Goal: Task Accomplishment & Management: Use online tool/utility

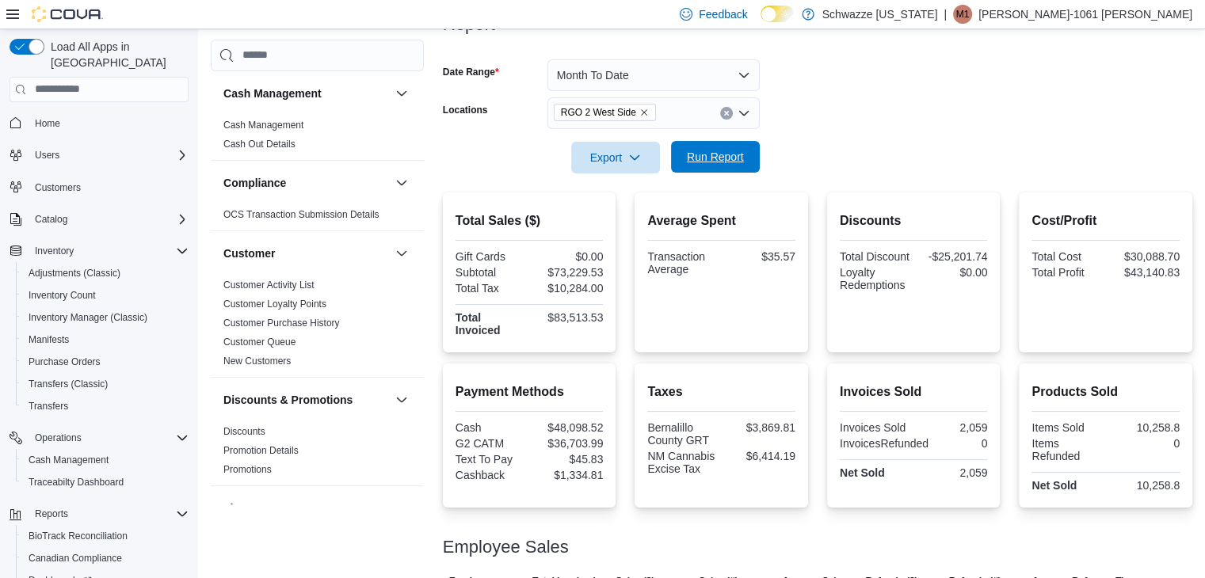
scroll to position [979, 0]
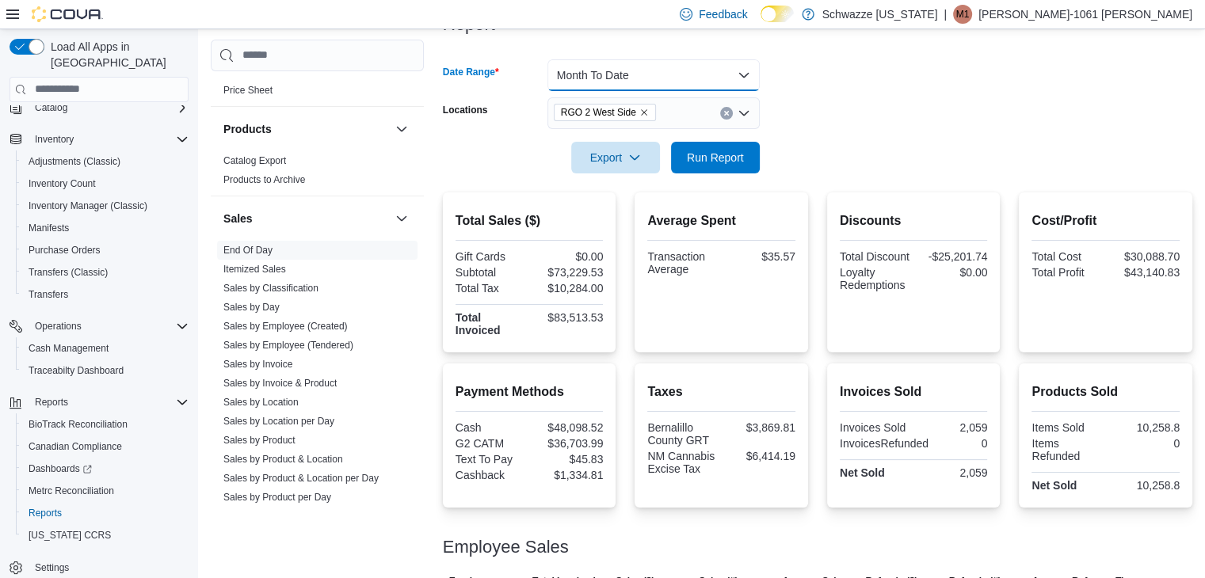
click at [688, 80] on button "Month To Date" at bounding box center [653, 75] width 212 height 32
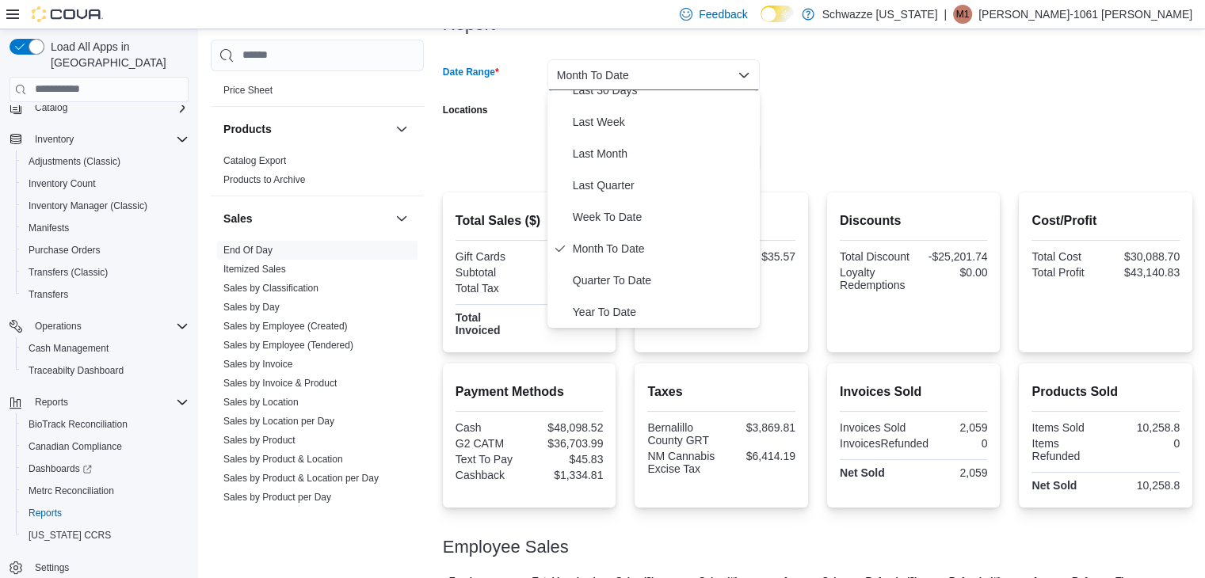
scroll to position [0, 0]
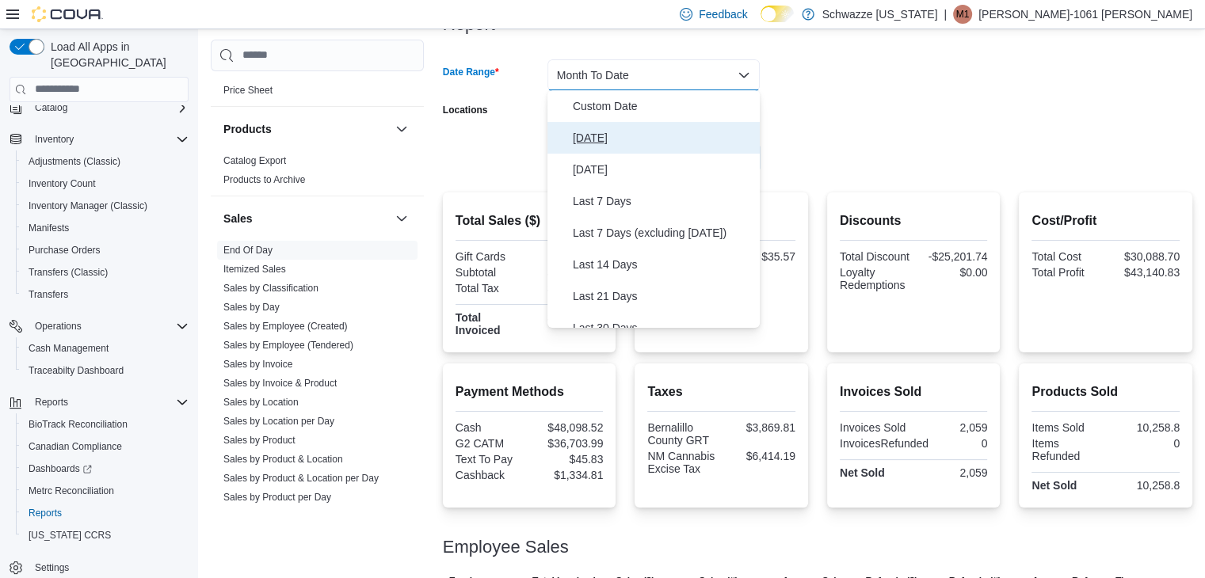
click at [603, 142] on span "[DATE]" at bounding box center [663, 137] width 181 height 19
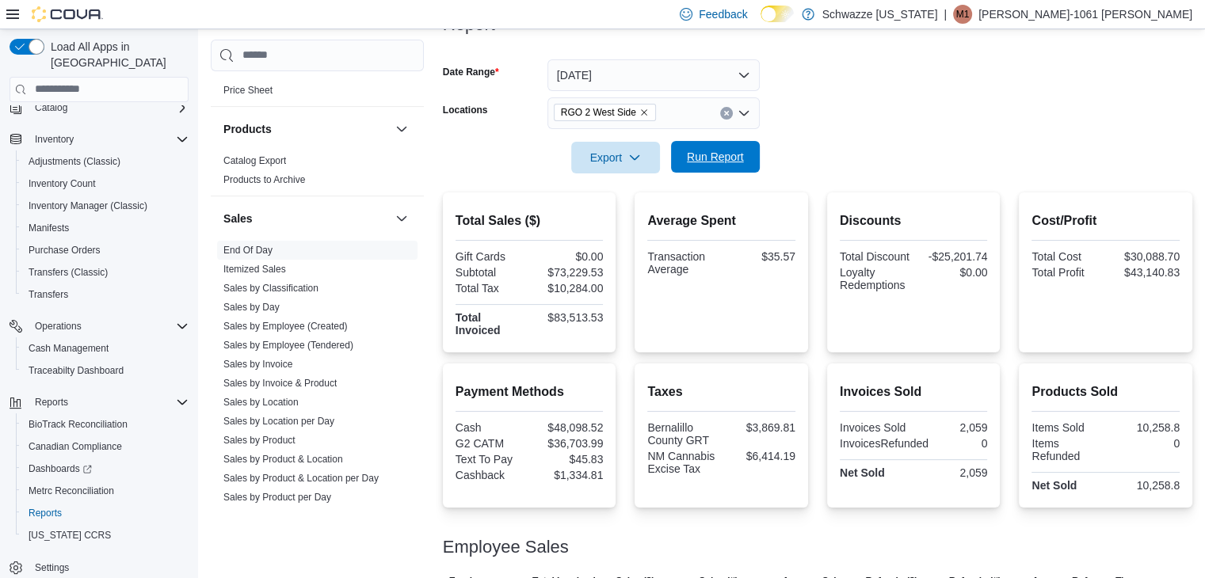
click at [703, 170] on span "Run Report" at bounding box center [715, 157] width 70 height 32
click at [818, 153] on form "Date Range [DATE] Locations RGO 2 West Side Export Run Report" at bounding box center [817, 106] width 749 height 133
click at [819, 173] on div at bounding box center [817, 182] width 749 height 19
click at [710, 152] on span "Run Report" at bounding box center [715, 157] width 57 height 16
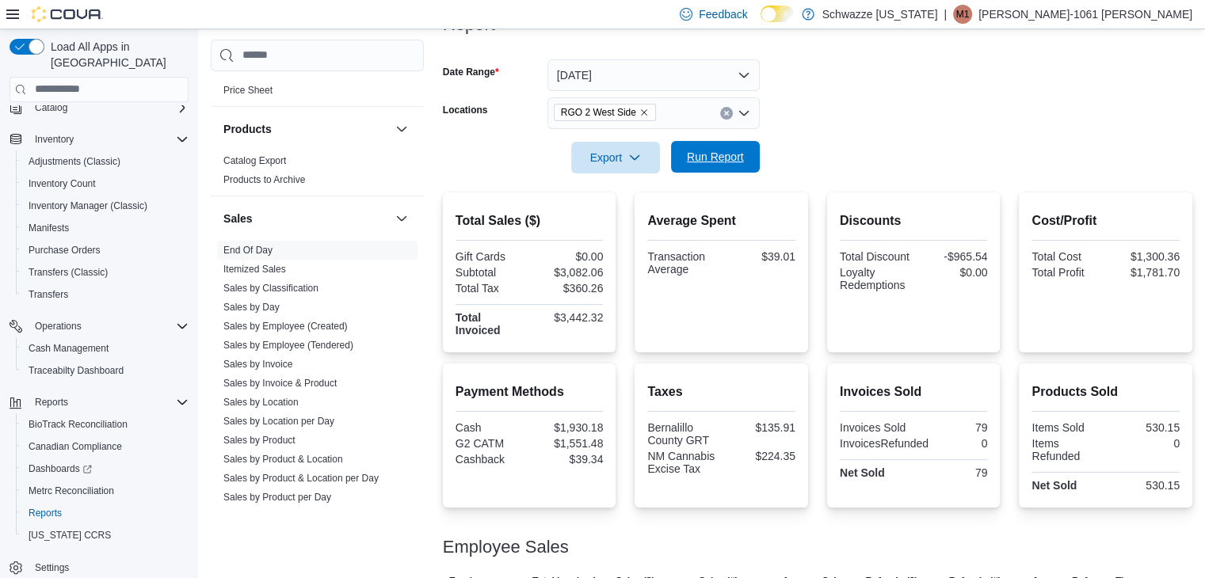
click at [710, 152] on span "Run Report" at bounding box center [715, 157] width 57 height 16
click at [726, 158] on span "Run Report" at bounding box center [715, 157] width 57 height 16
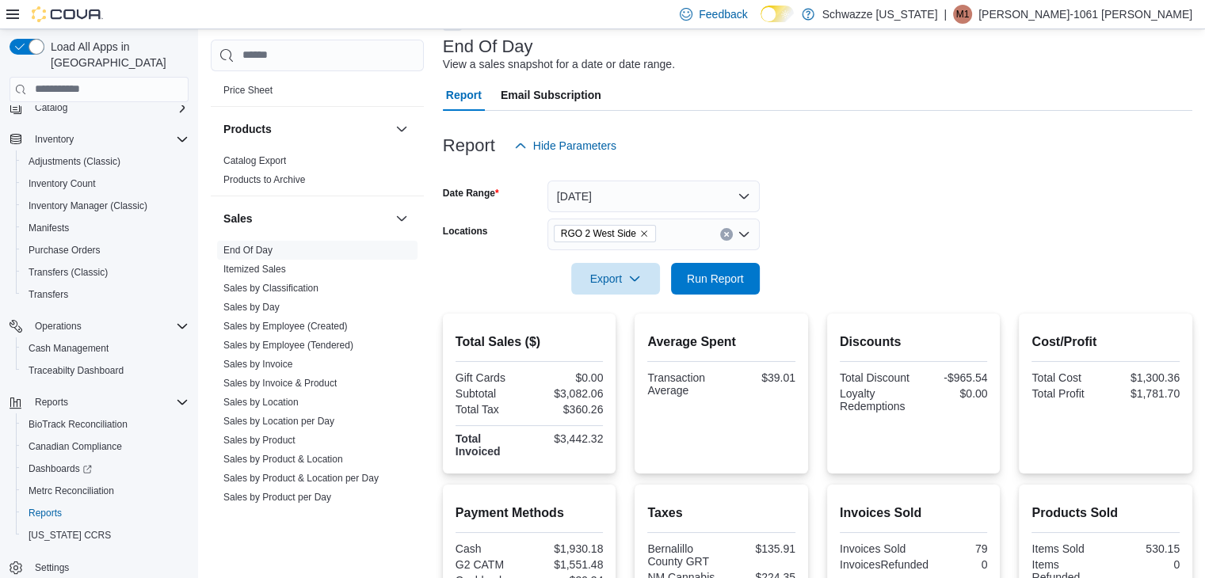
scroll to position [501, 0]
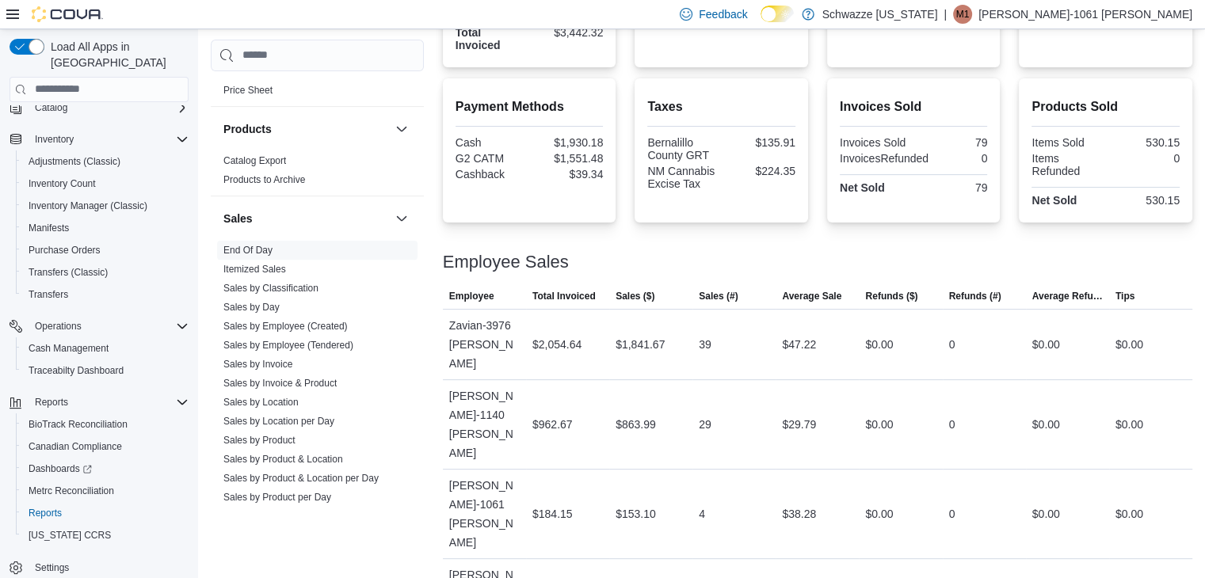
click at [640, 265] on div "Employee Sales" at bounding box center [817, 262] width 749 height 19
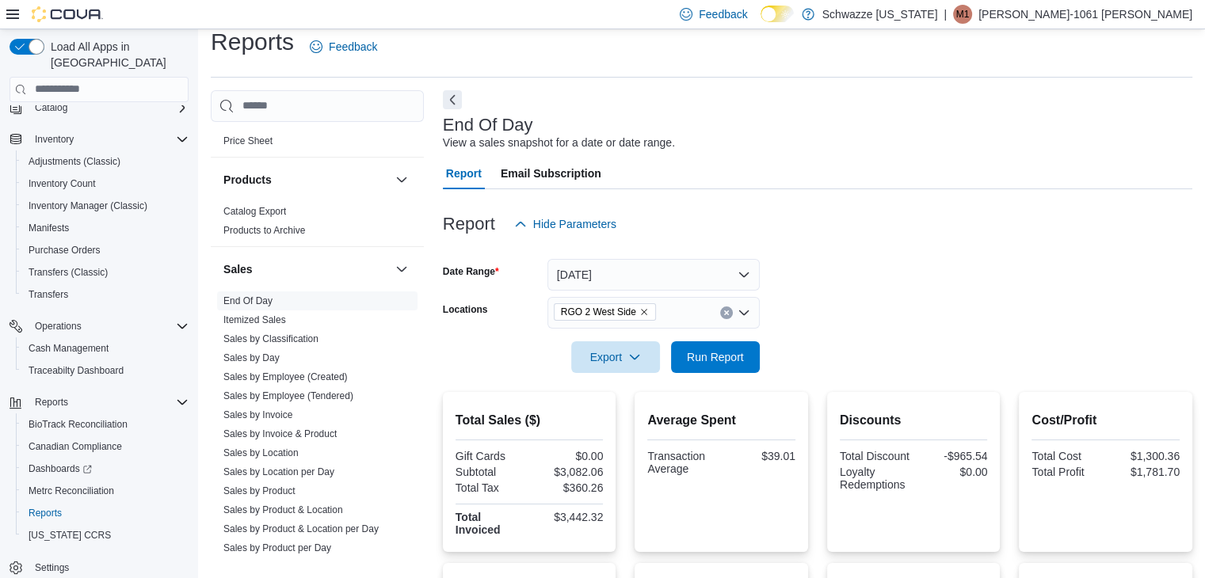
scroll to position [0, 0]
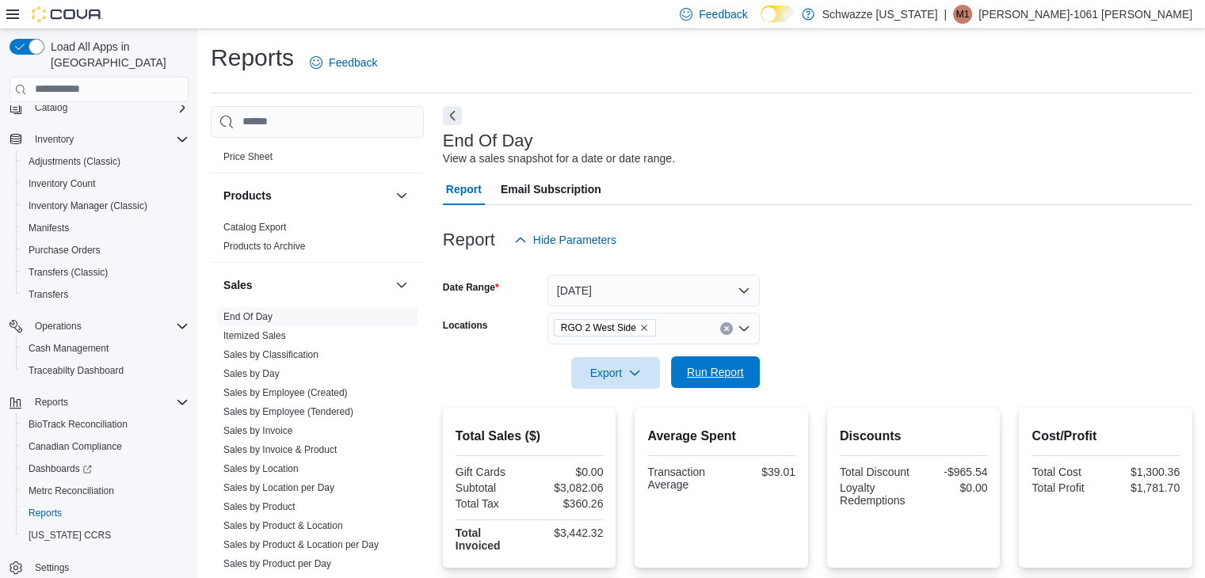
click at [729, 371] on span "Run Report" at bounding box center [715, 372] width 57 height 16
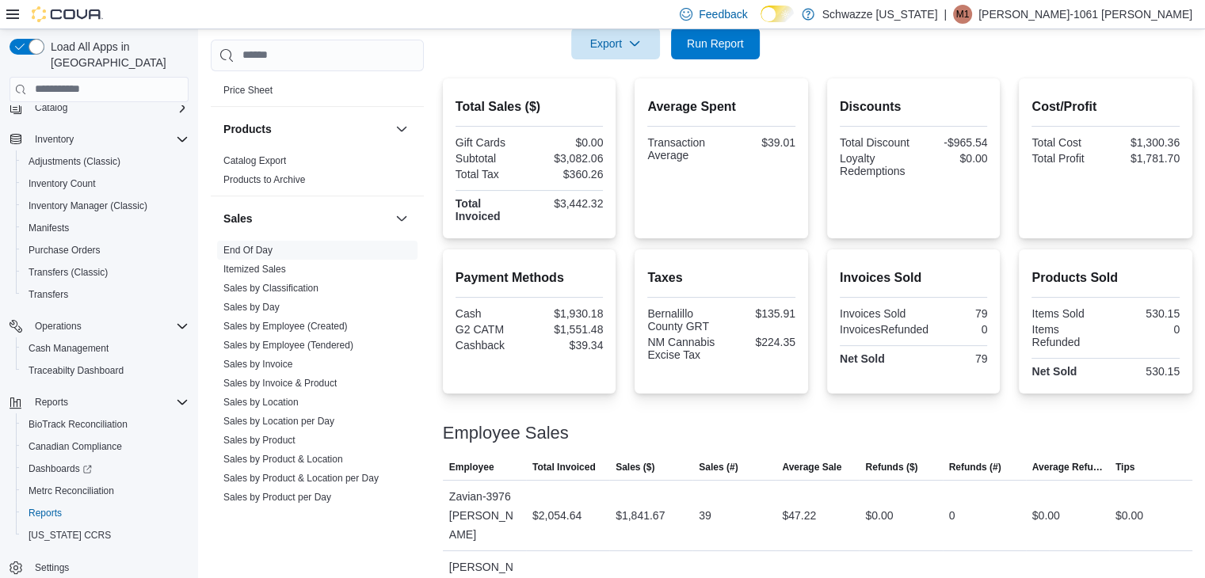
scroll to position [349, 0]
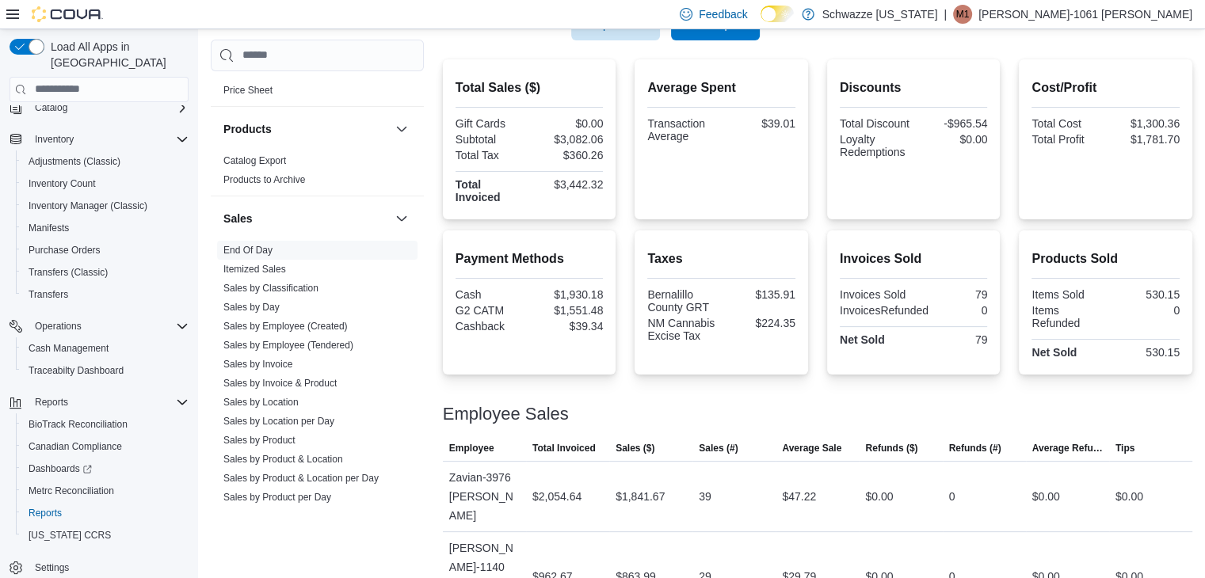
click at [814, 283] on div "Payment Methods Cash $1,930.18 G2 CATM $1,551.48 Cashback $39.34 Taxes Bernalil…" at bounding box center [817, 302] width 749 height 144
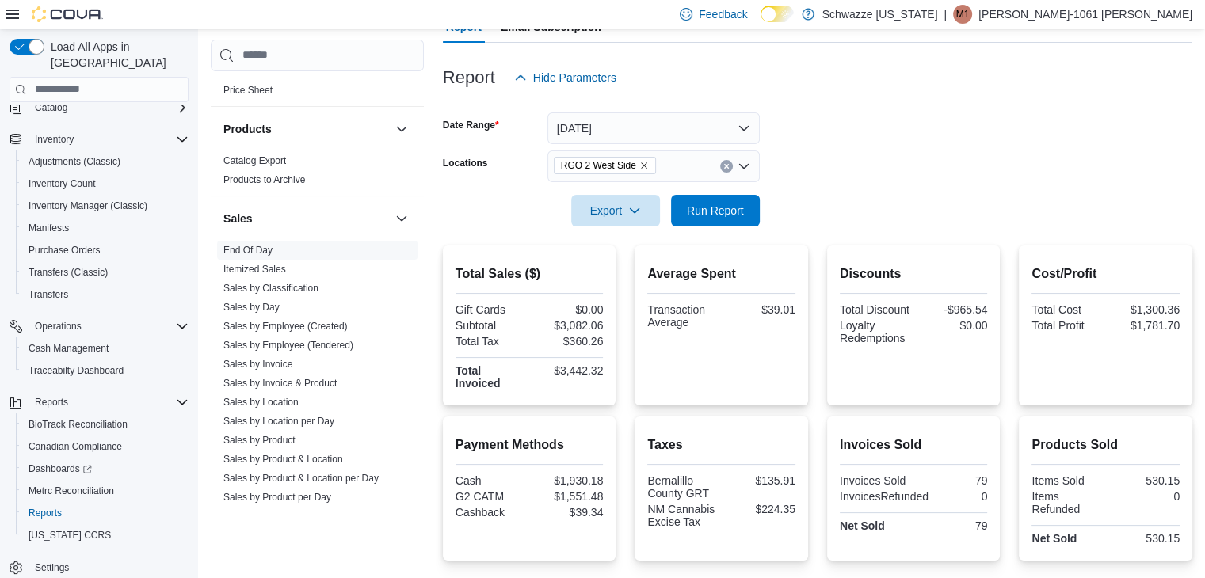
scroll to position [25, 0]
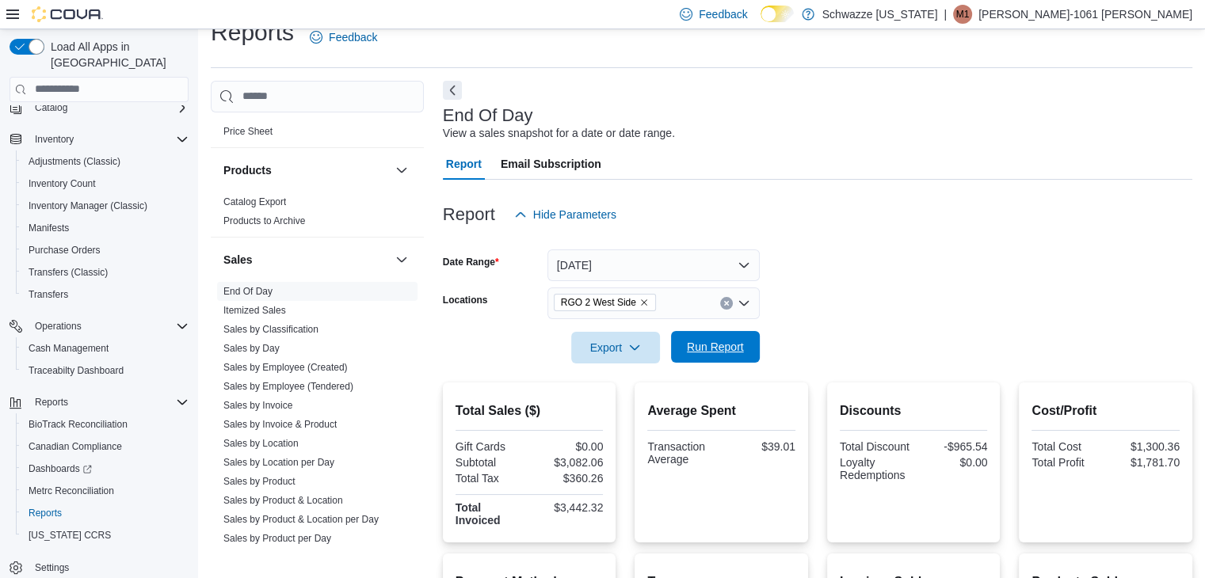
click at [745, 338] on span "Run Report" at bounding box center [715, 347] width 70 height 32
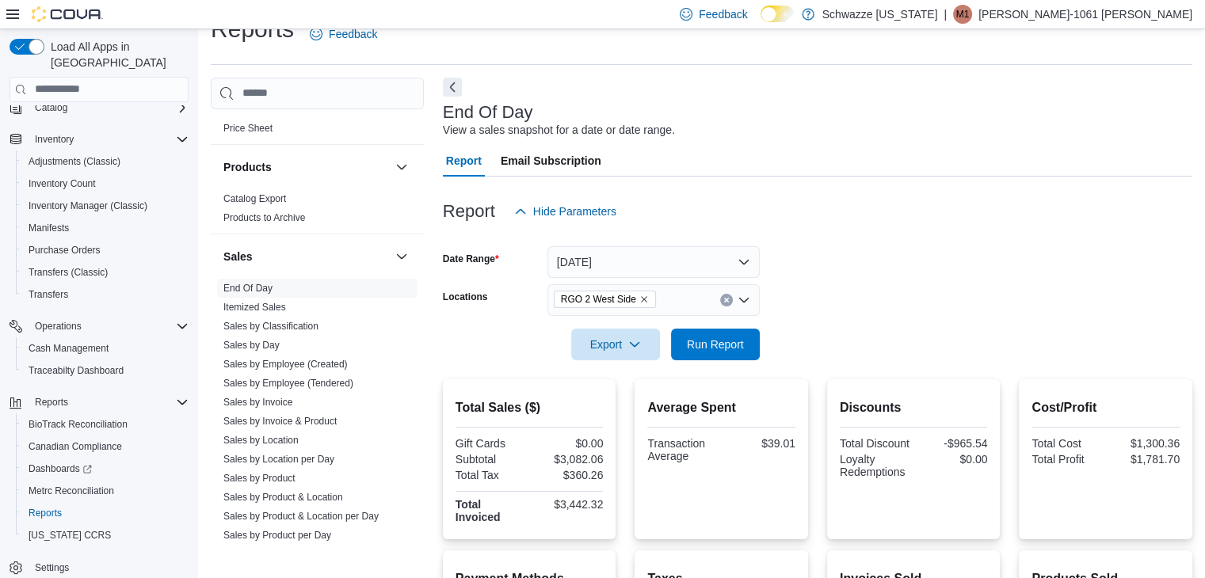
scroll to position [32, 0]
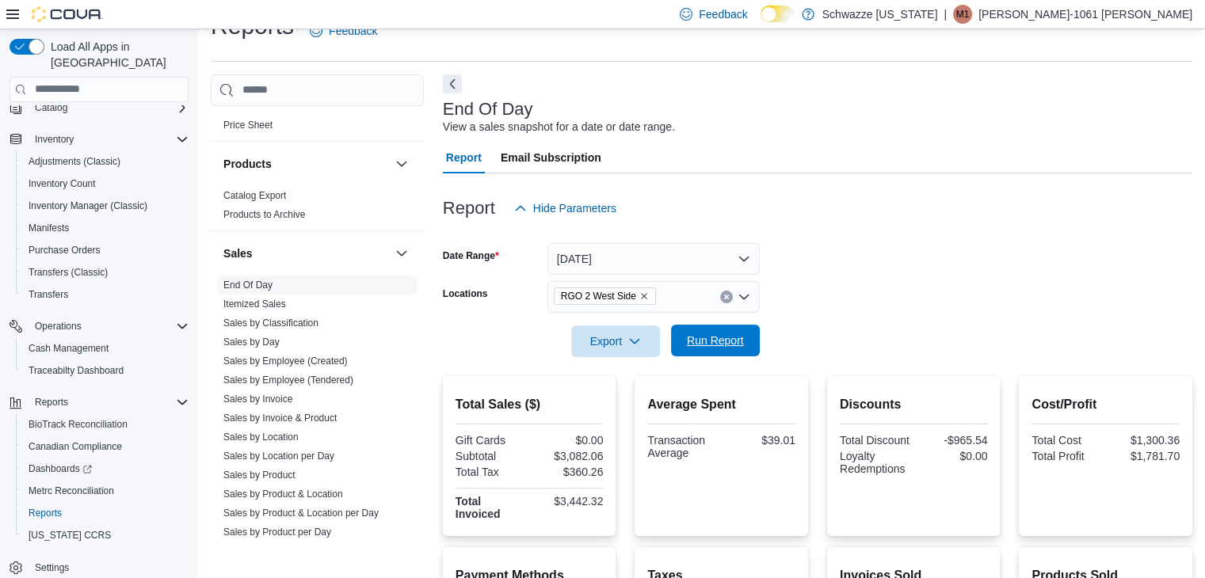
click at [751, 342] on button "Run Report" at bounding box center [715, 341] width 89 height 32
click at [863, 265] on form "Date Range [DATE] Locations RGO 2 West Side Export Run Report" at bounding box center [817, 290] width 749 height 133
click at [738, 352] on span "Run Report" at bounding box center [715, 341] width 70 height 32
click at [800, 338] on form "Date Range [DATE] Locations RGO 2 West Side Export Run Report" at bounding box center [817, 290] width 749 height 133
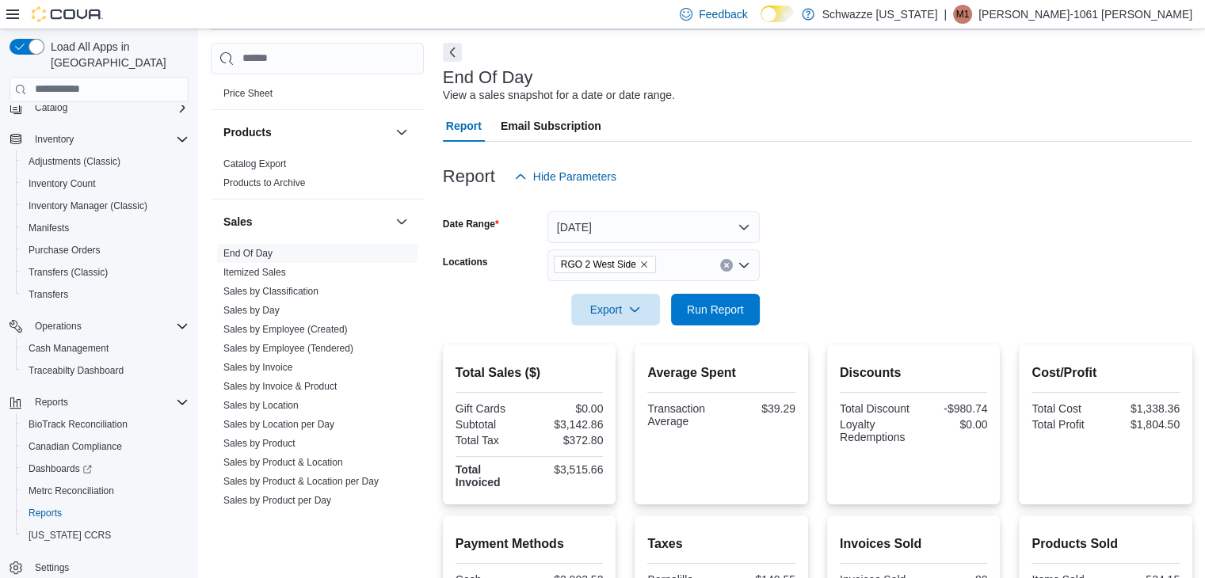
scroll to position [95, 0]
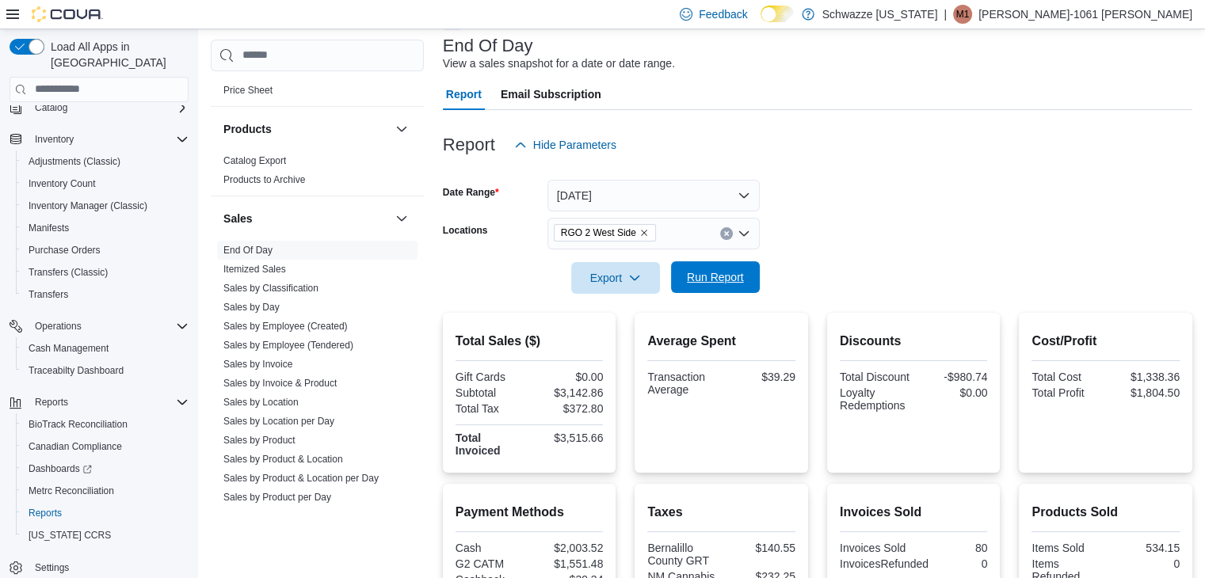
click at [737, 273] on span "Run Report" at bounding box center [715, 277] width 57 height 16
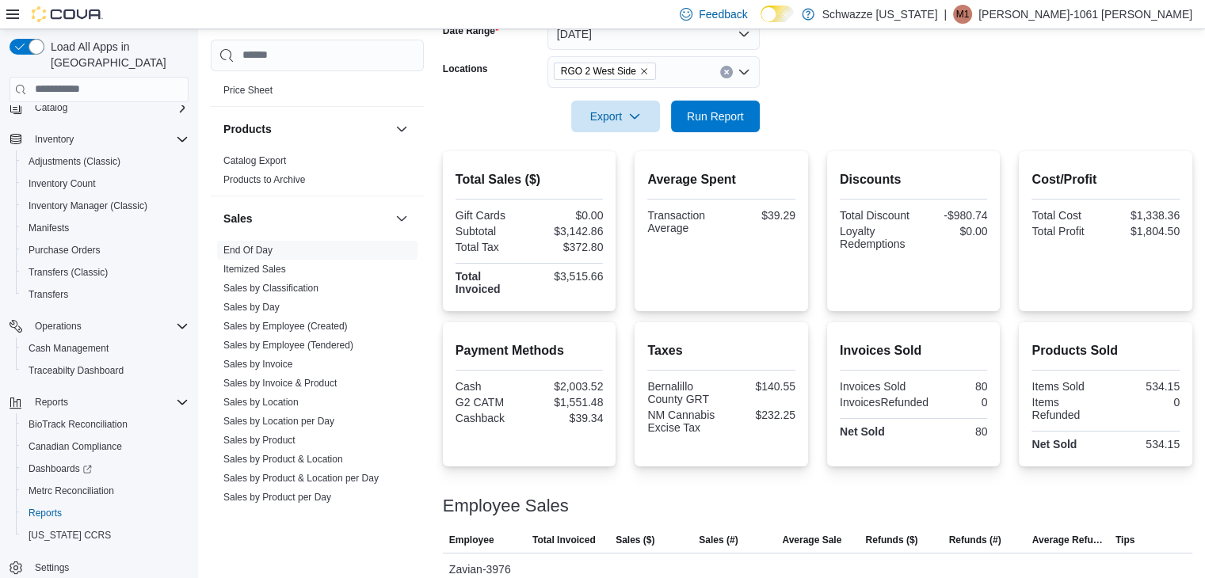
scroll to position [380, 0]
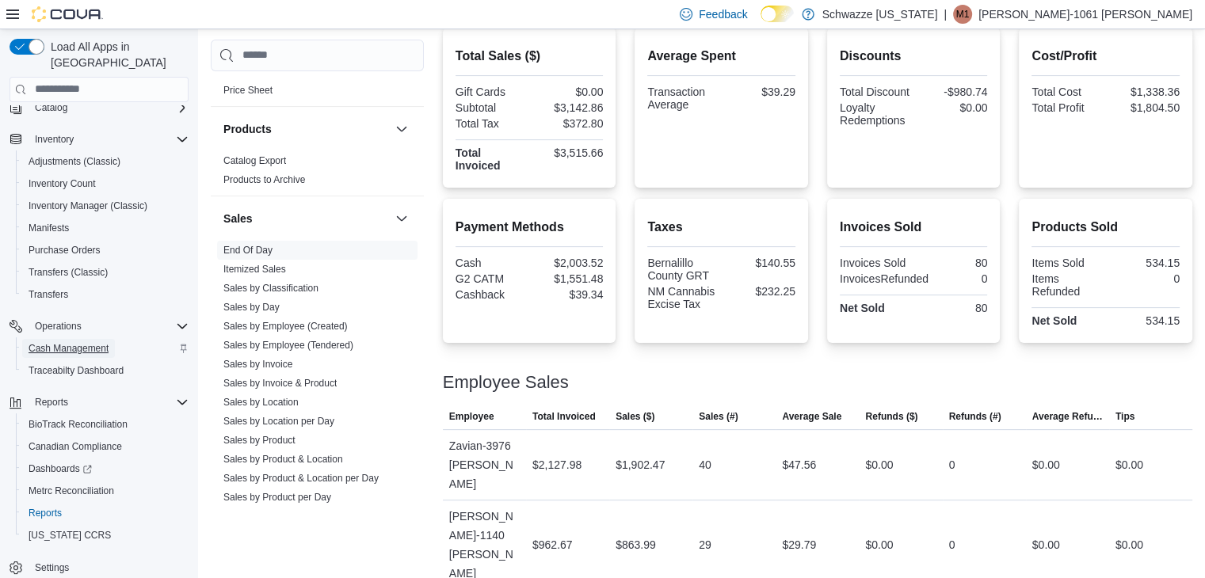
click at [53, 342] on span "Cash Management" at bounding box center [69, 348] width 80 height 13
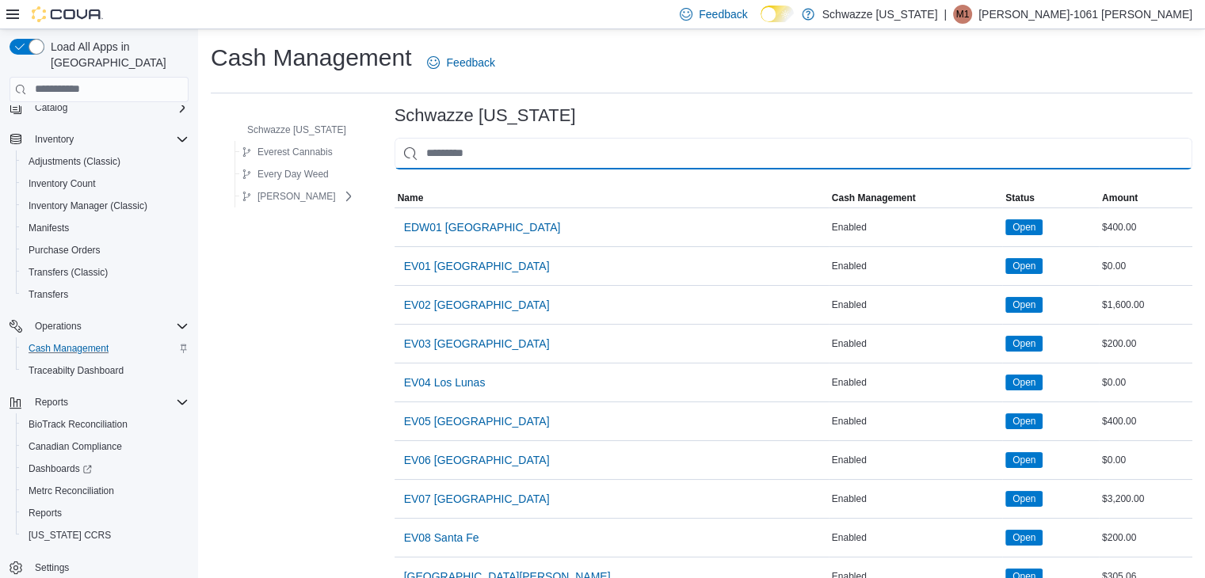
click at [456, 146] on input "This is a search bar. As you type, the results lower in the page will automatic…" at bounding box center [793, 154] width 798 height 32
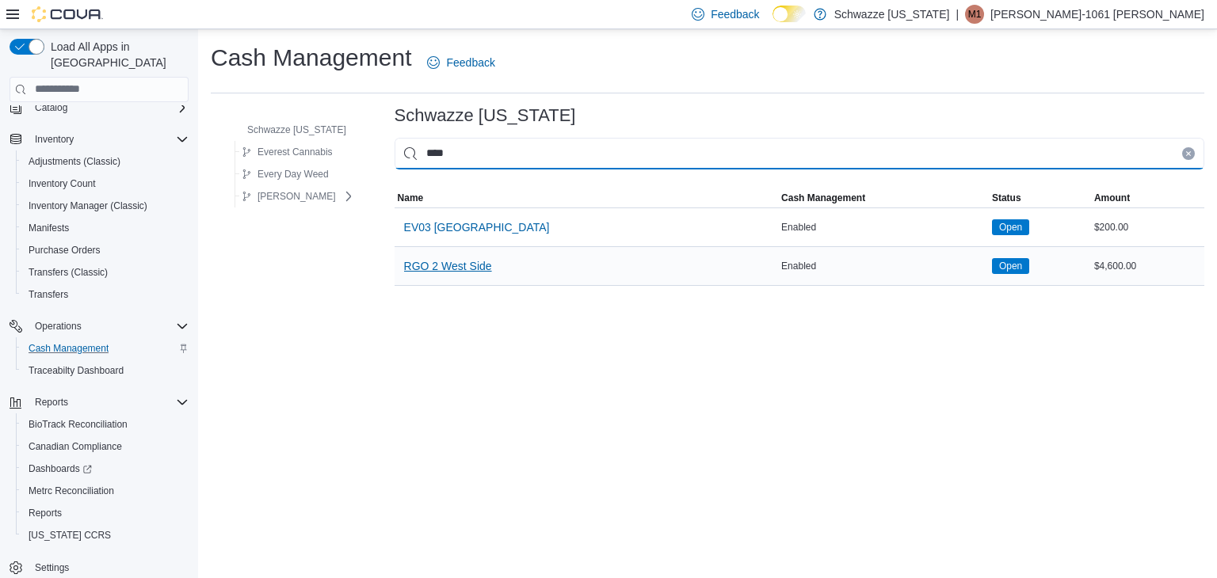
type input "****"
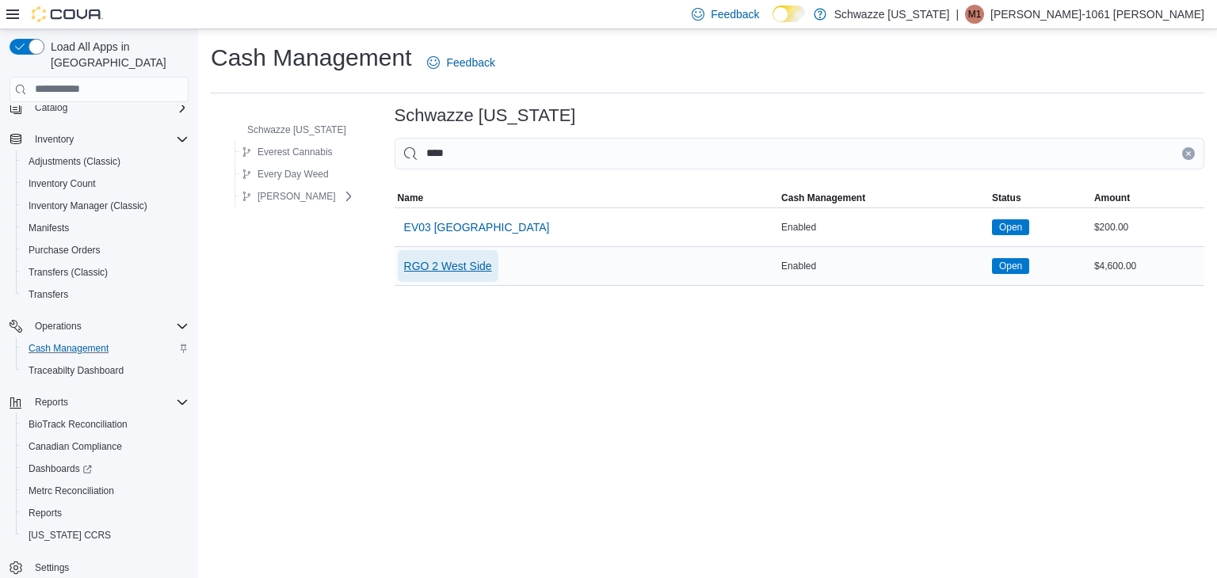
click at [434, 269] on span "RGO 2 West Side" at bounding box center [448, 266] width 88 height 16
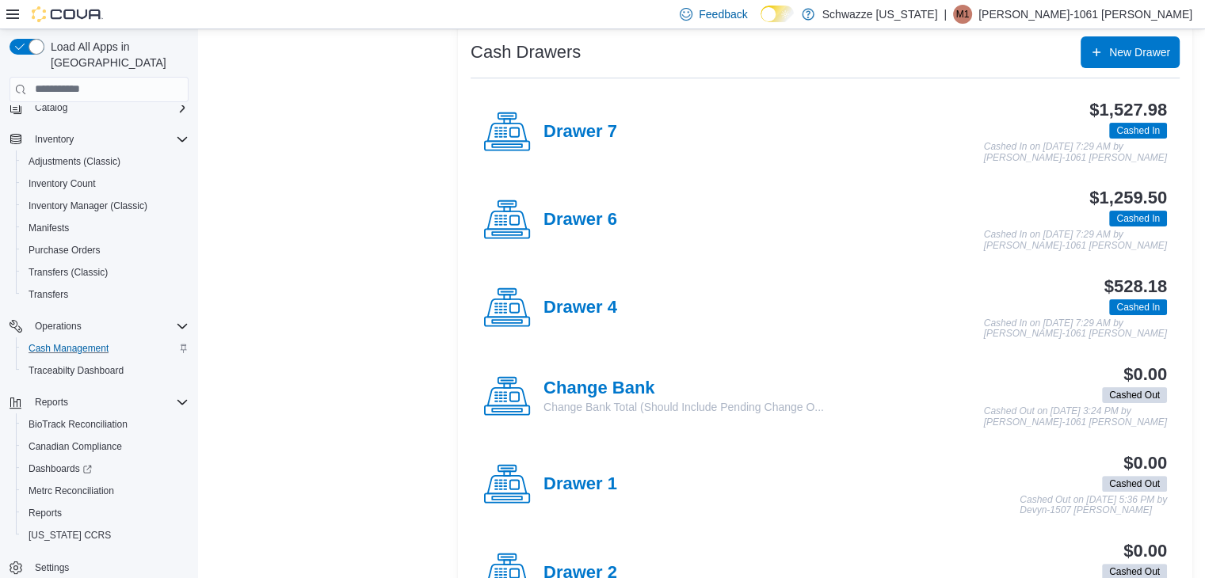
scroll to position [317, 0]
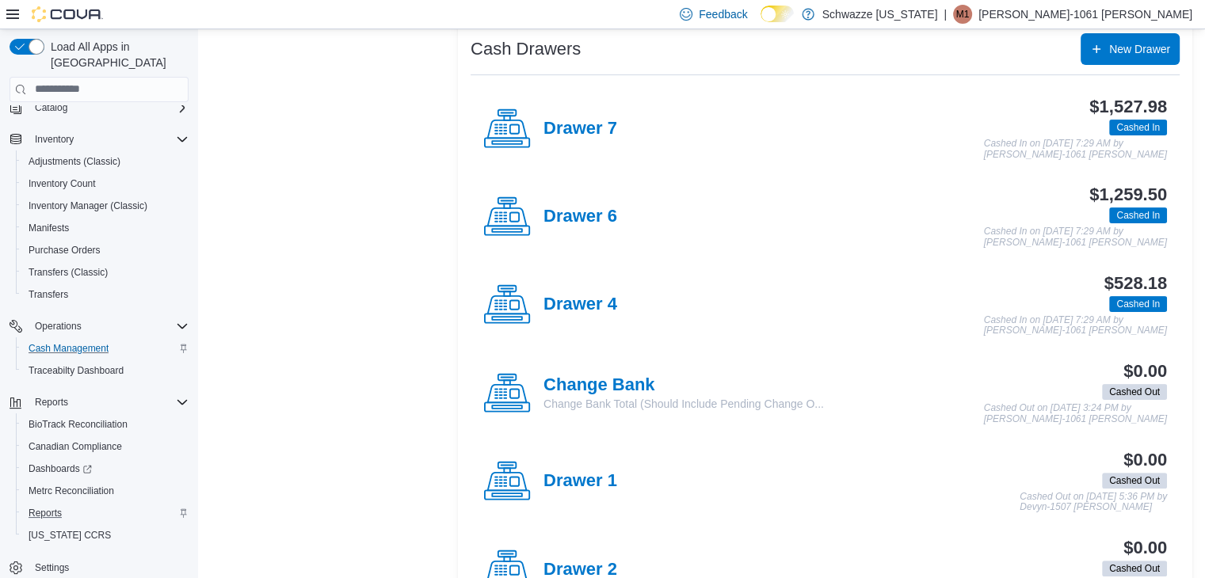
click at [74, 504] on div "Reports" at bounding box center [105, 513] width 166 height 19
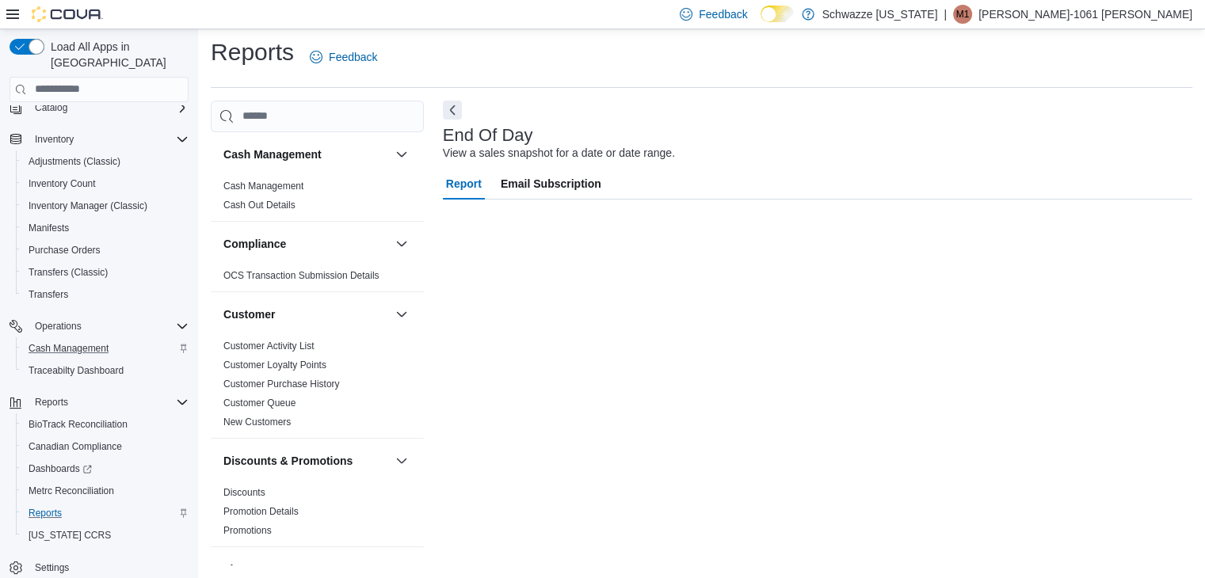
scroll to position [6, 0]
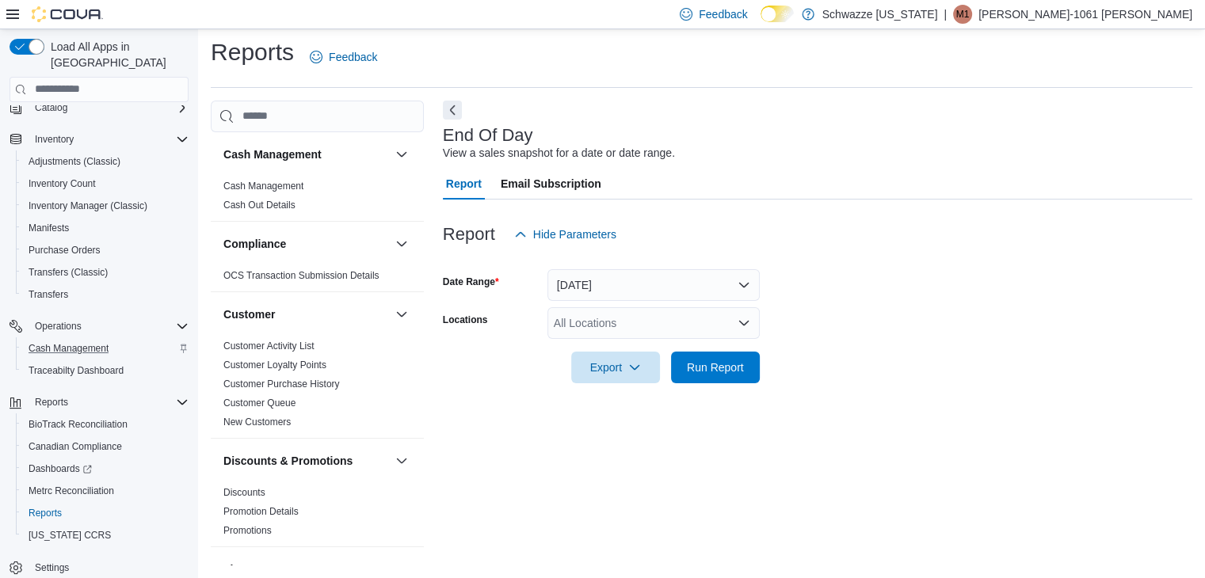
click at [634, 322] on div "All Locations" at bounding box center [653, 323] width 212 height 32
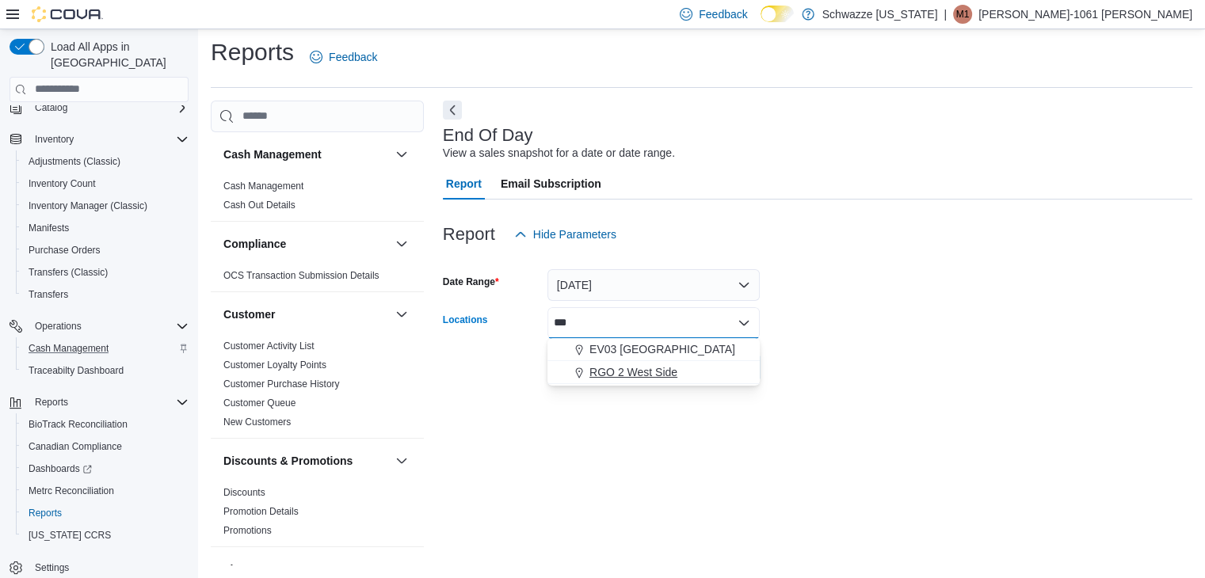
type input "***"
click at [653, 381] on button "RGO 2 West Side" at bounding box center [653, 372] width 212 height 23
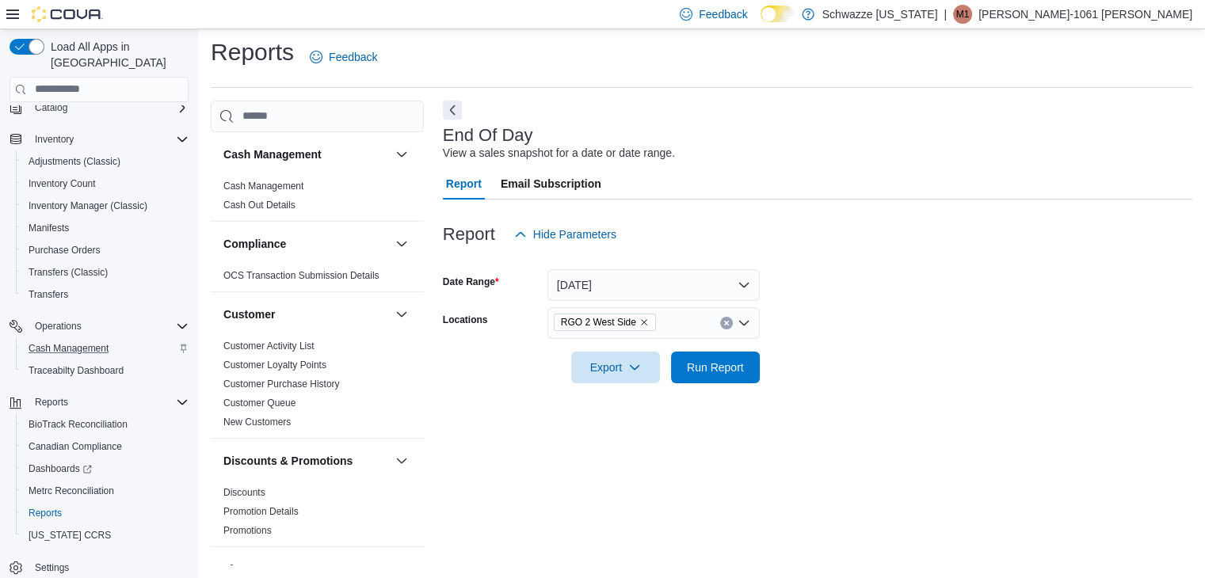
click at [821, 364] on form "Date Range [DATE] Locations RGO 2 West Side Export Run Report" at bounding box center [817, 316] width 749 height 133
click at [704, 357] on span "Run Report" at bounding box center [715, 367] width 70 height 32
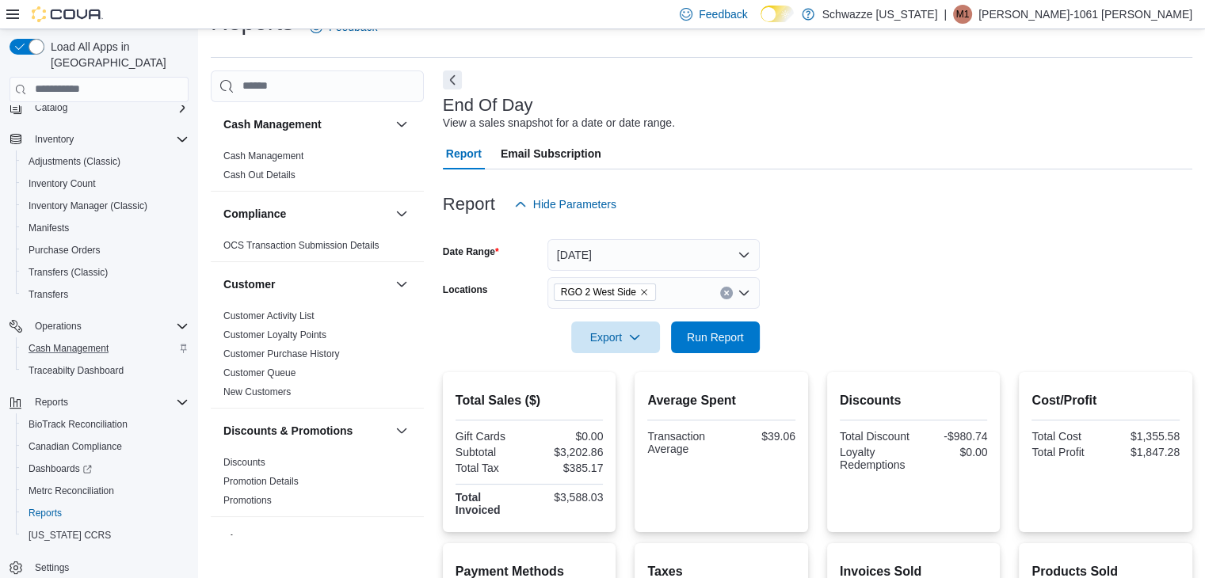
scroll to position [13, 0]
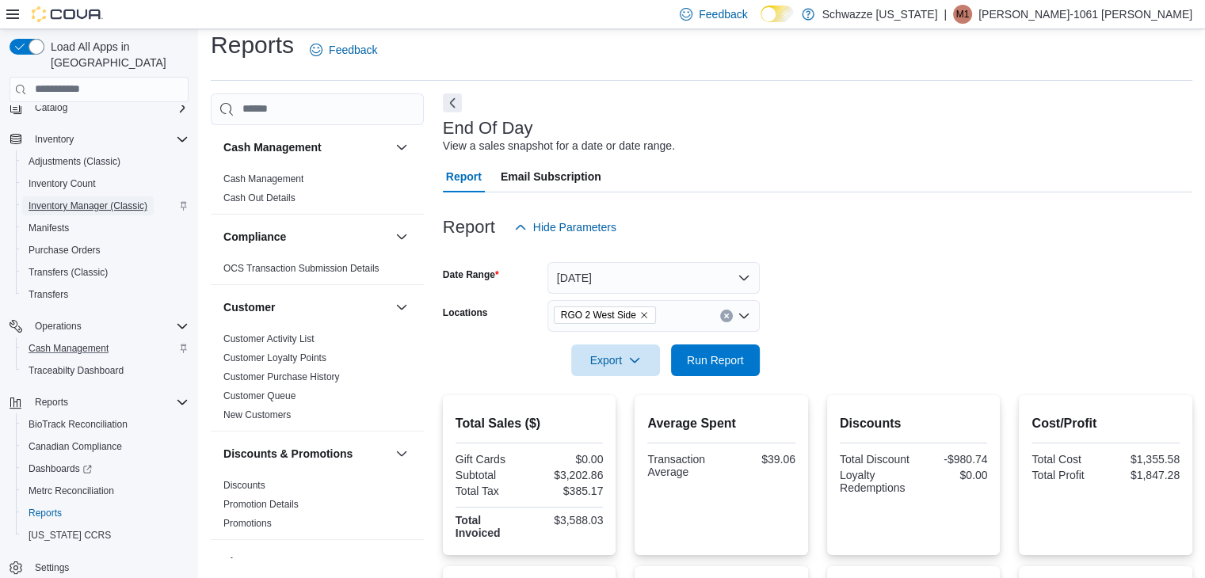
click at [49, 200] on span "Inventory Manager (Classic)" at bounding box center [88, 206] width 119 height 13
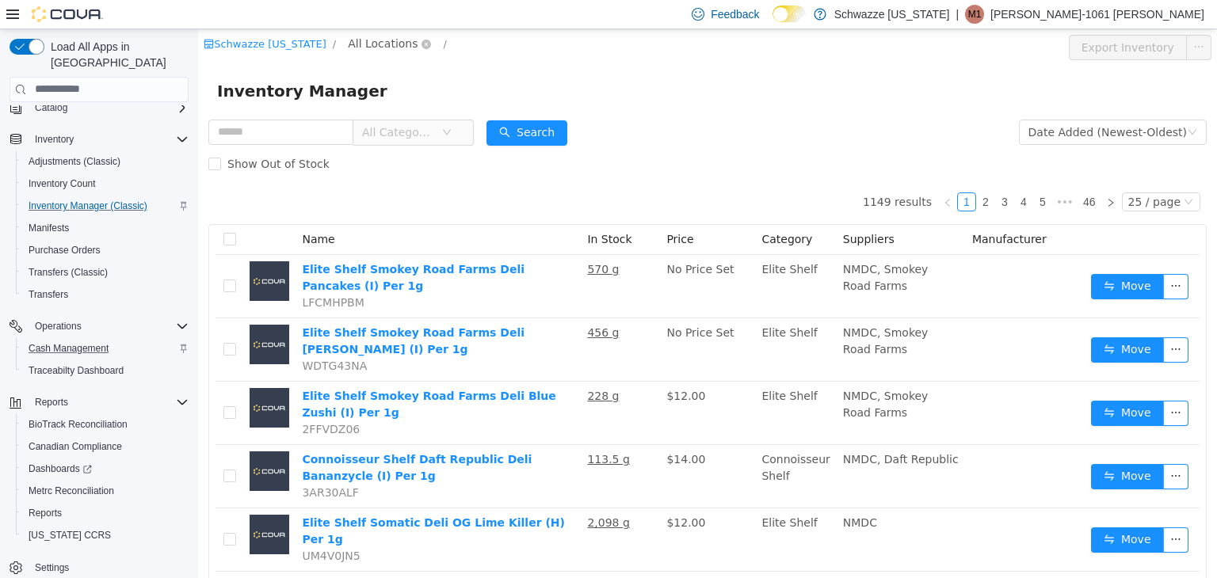
click at [378, 47] on span "All Locations" at bounding box center [383, 42] width 70 height 17
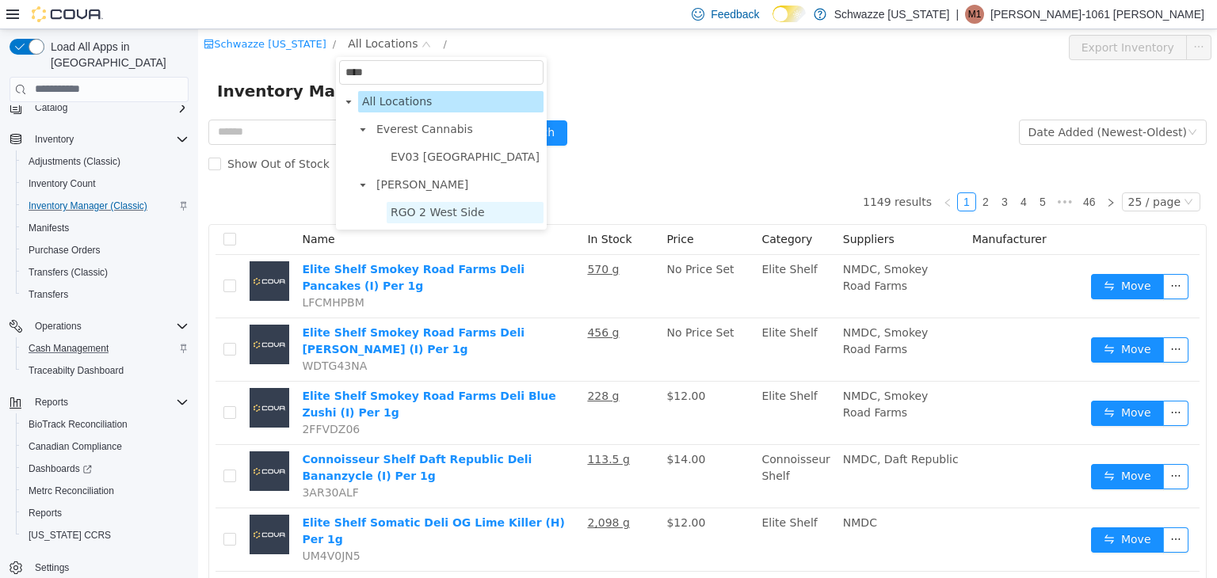
type input "****"
click at [447, 218] on span "RGO 2 West Side" at bounding box center [437, 211] width 94 height 13
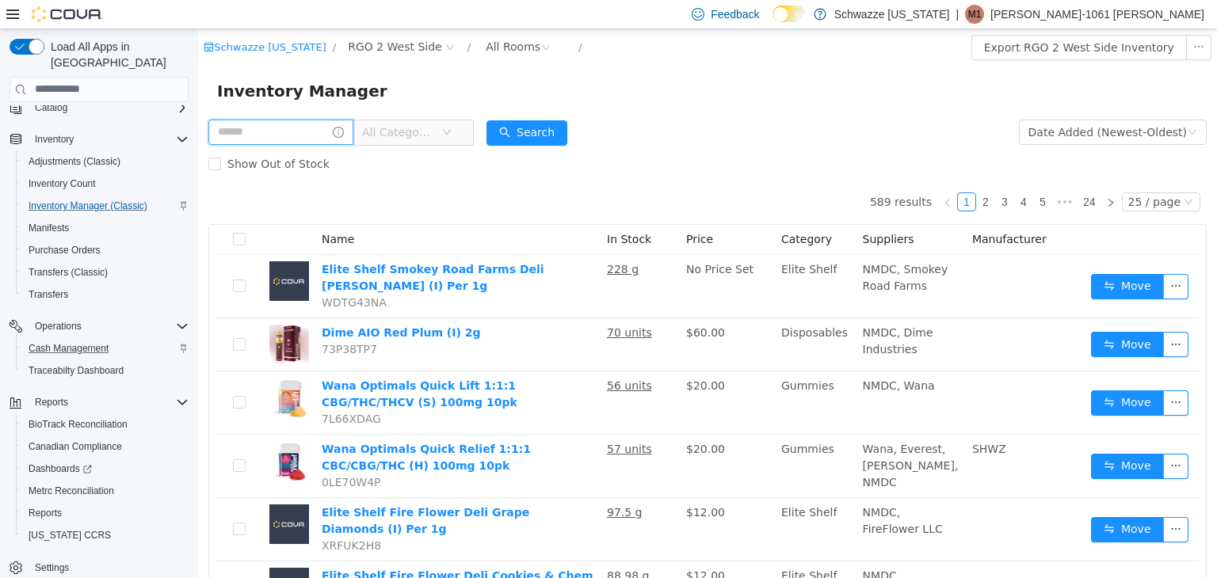
click at [277, 132] on input "text" at bounding box center [280, 131] width 145 height 25
type input "**********"
click at [547, 127] on button "Search" at bounding box center [541, 132] width 81 height 25
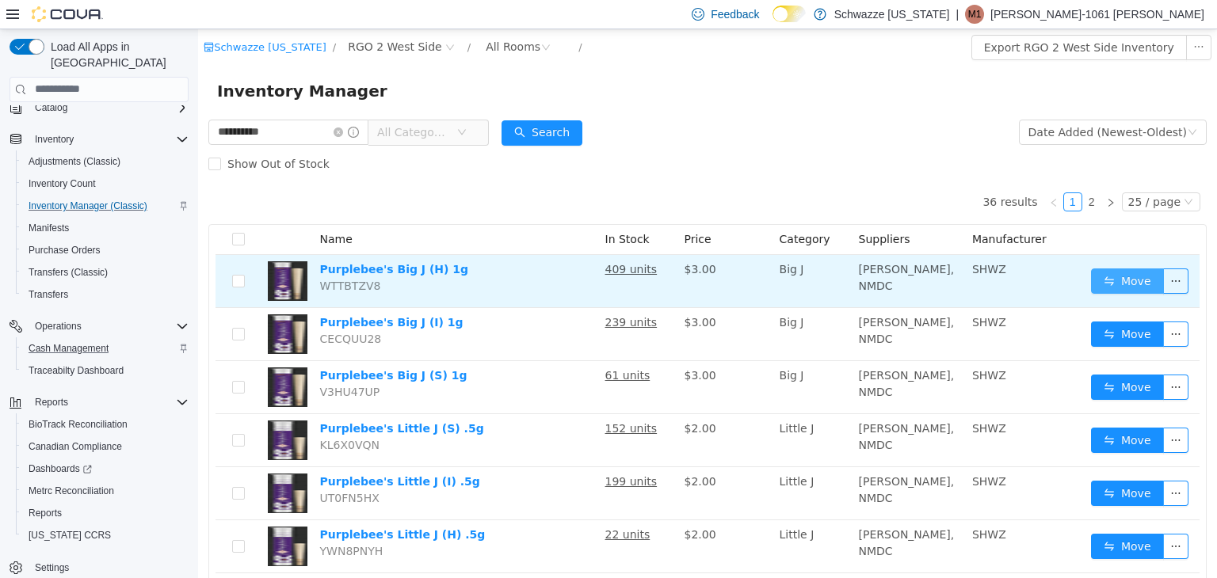
click at [1091, 280] on button "Move" at bounding box center [1127, 280] width 73 height 25
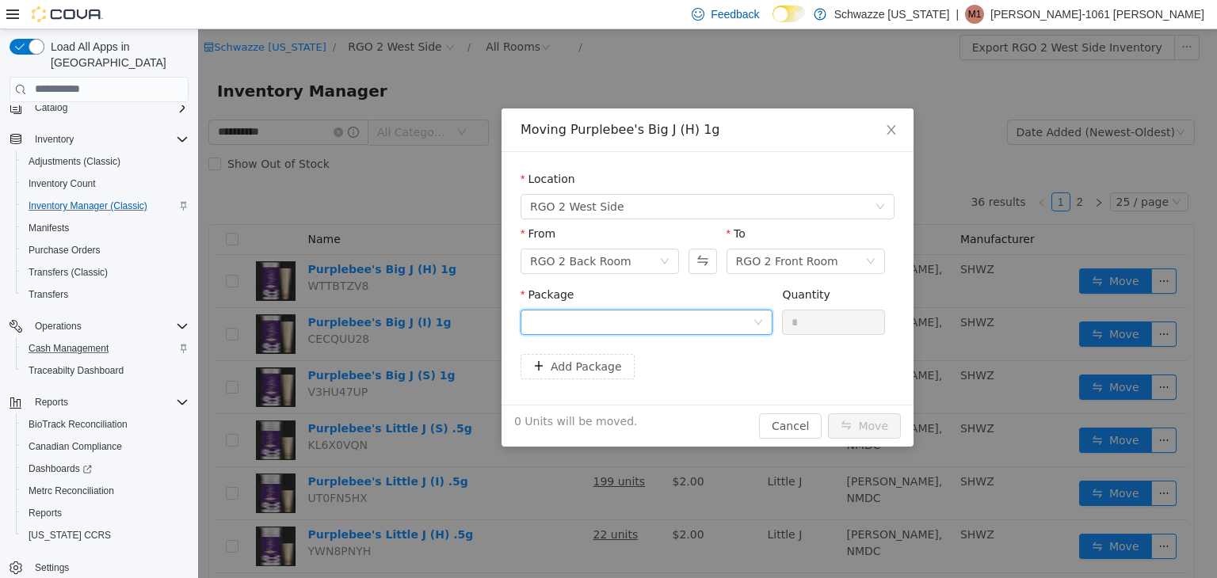
click at [688, 319] on div at bounding box center [641, 322] width 223 height 24
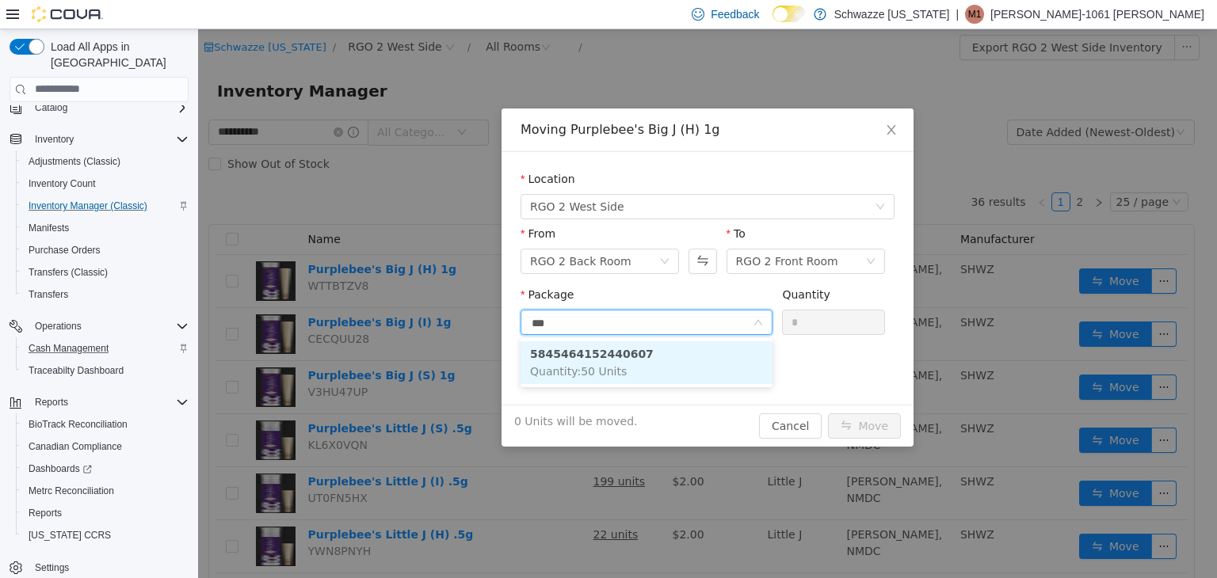
type input "****"
click at [700, 382] on li "5845464152440607 Quantity : 50 Units" at bounding box center [646, 362] width 252 height 43
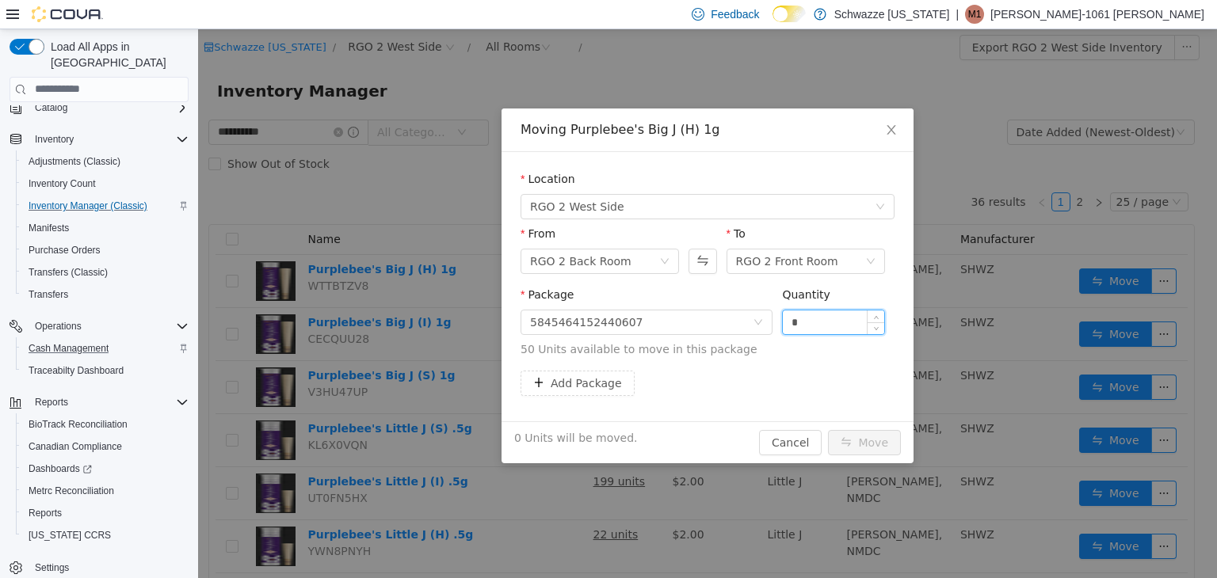
click at [791, 324] on input "*" at bounding box center [833, 322] width 101 height 24
type input "**"
click at [849, 435] on button "Move" at bounding box center [864, 441] width 73 height 25
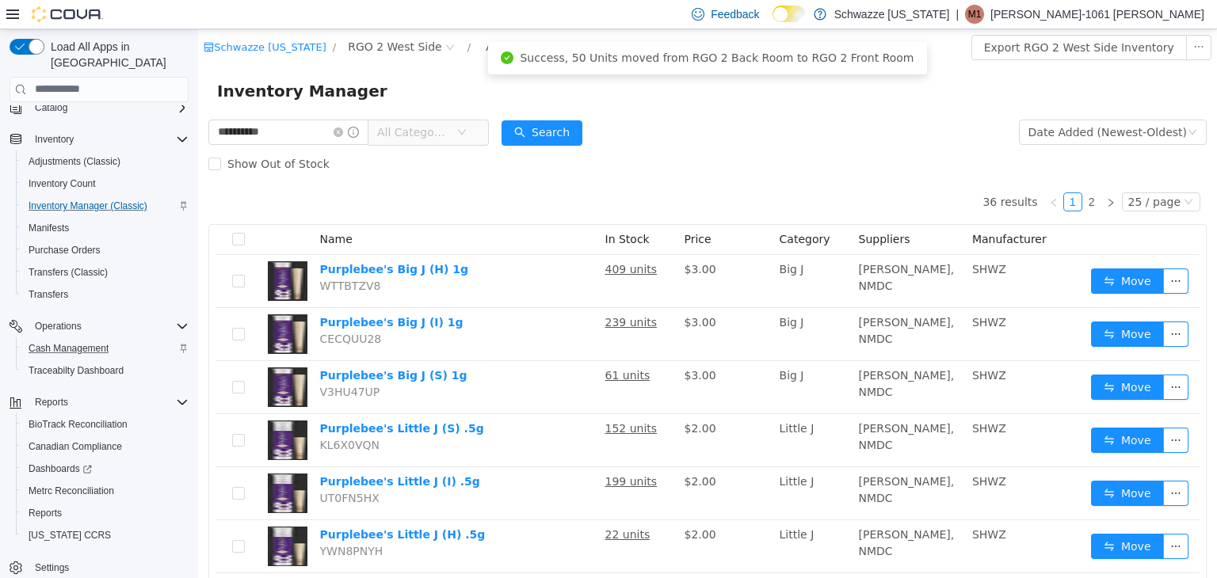
click at [35, 507] on span "Reports" at bounding box center [45, 513] width 33 height 13
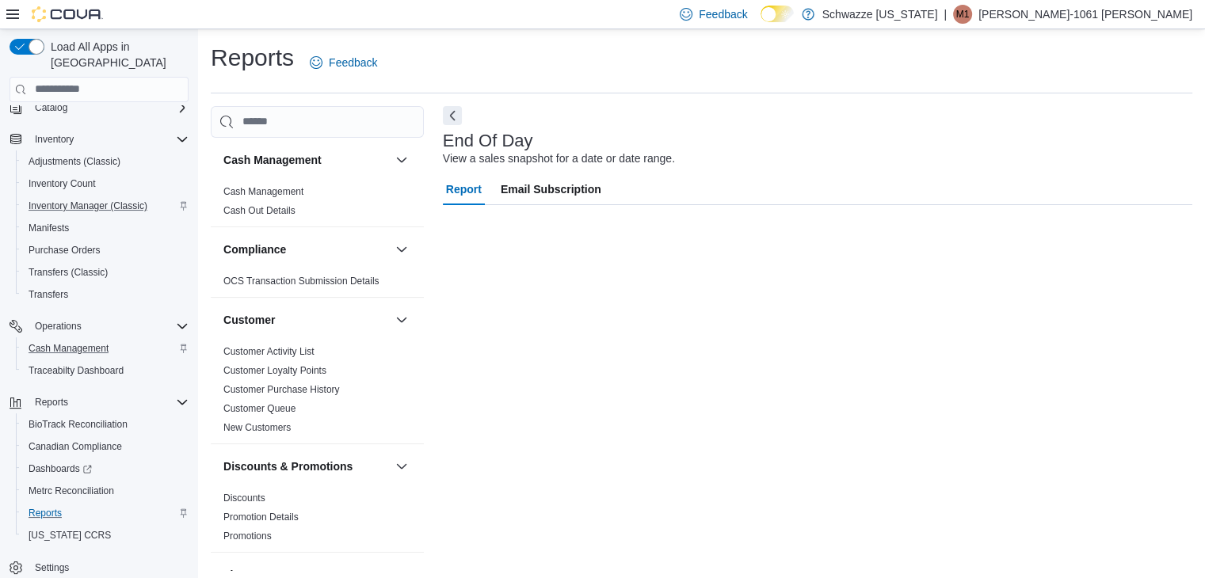
scroll to position [6, 0]
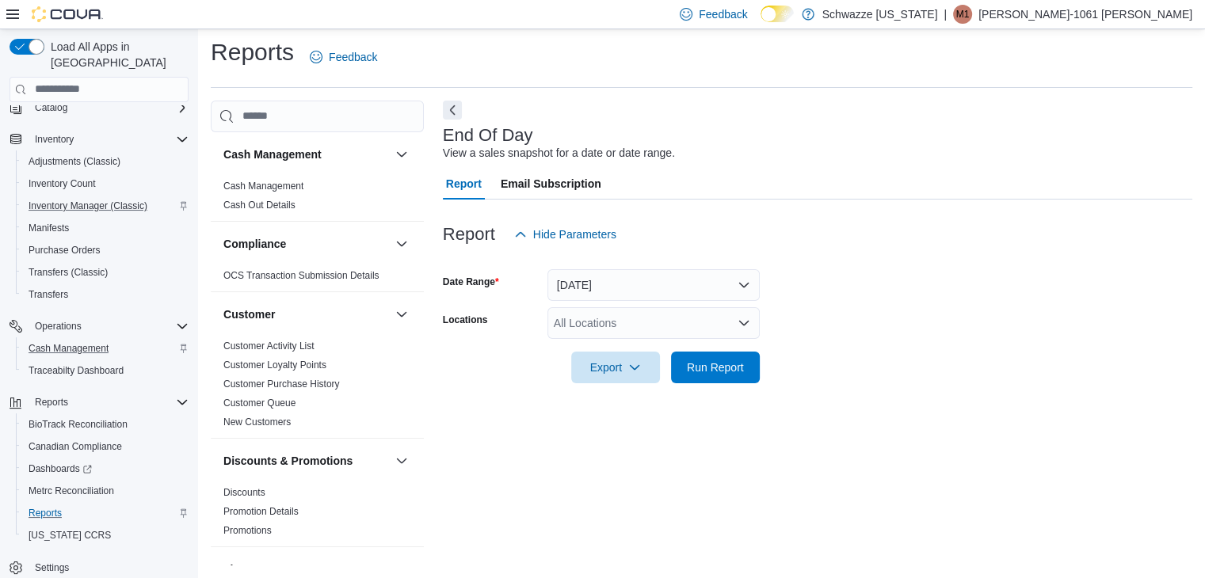
click at [643, 331] on div "All Locations" at bounding box center [653, 323] width 212 height 32
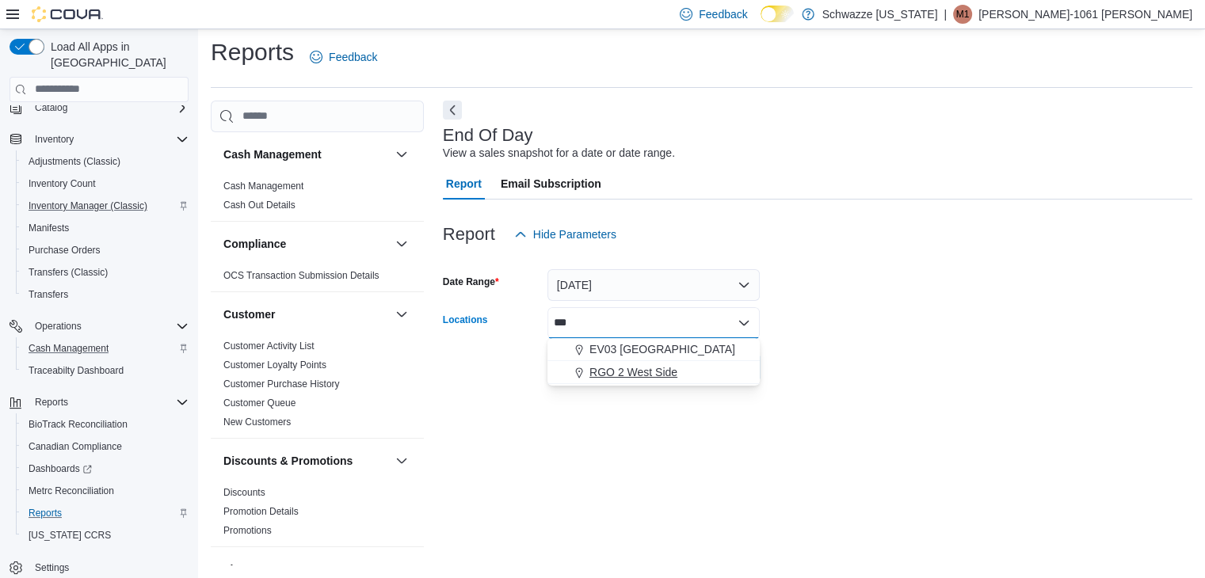
type input "***"
click at [657, 361] on button "RGO 2 West Side" at bounding box center [653, 372] width 212 height 23
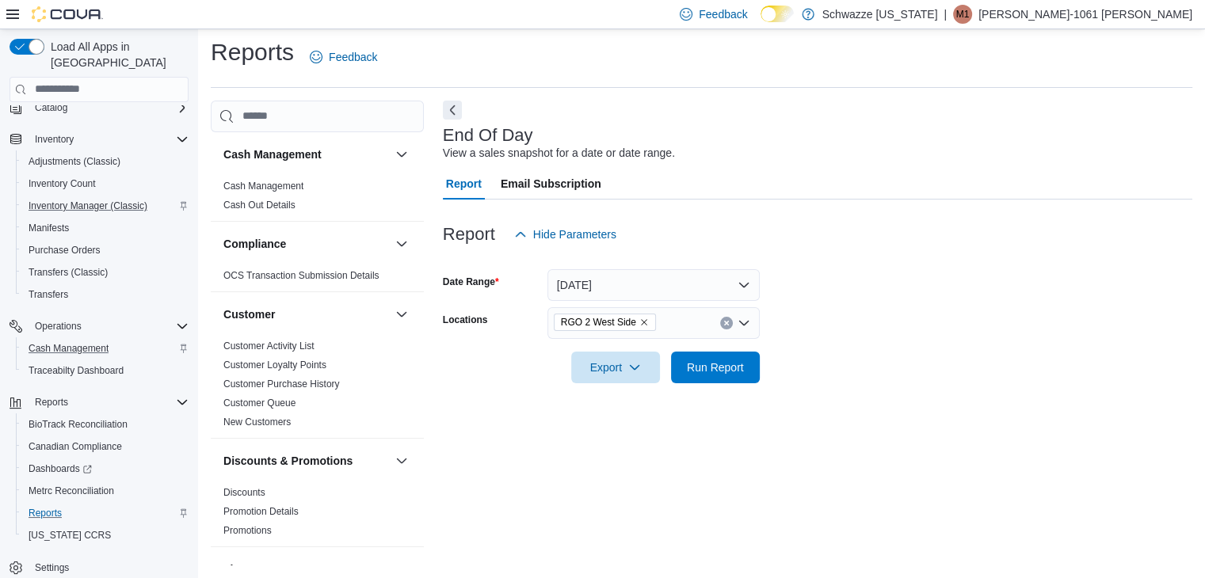
click at [819, 331] on form "Date Range [DATE] Locations RGO 2 West Side Export Run Report" at bounding box center [817, 316] width 749 height 133
click at [694, 371] on span "Run Report" at bounding box center [715, 367] width 57 height 16
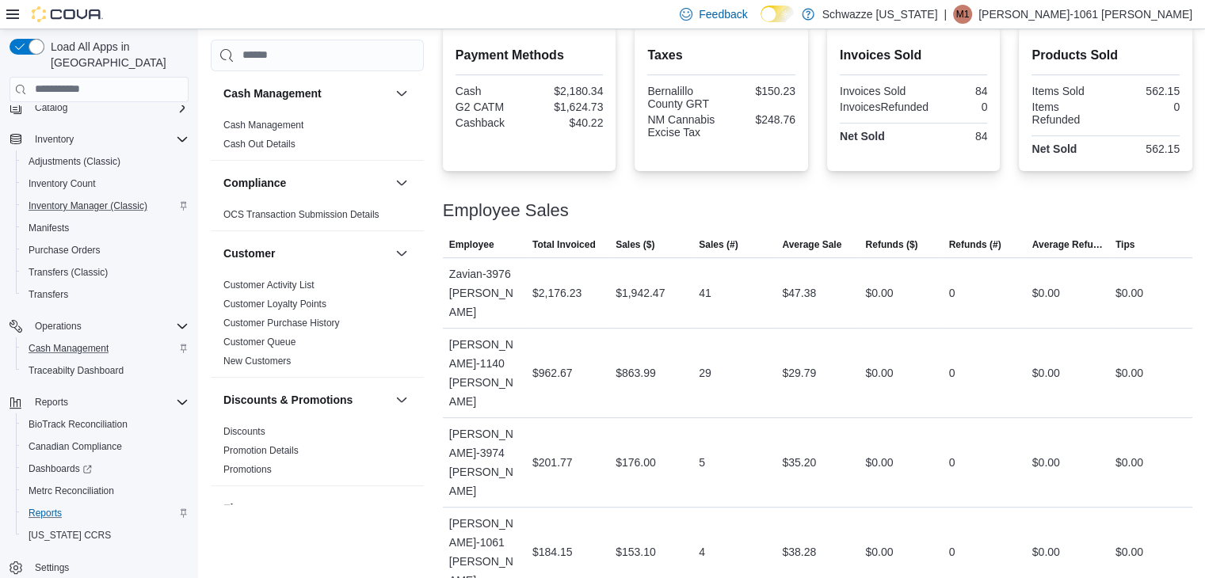
scroll to position [547, 0]
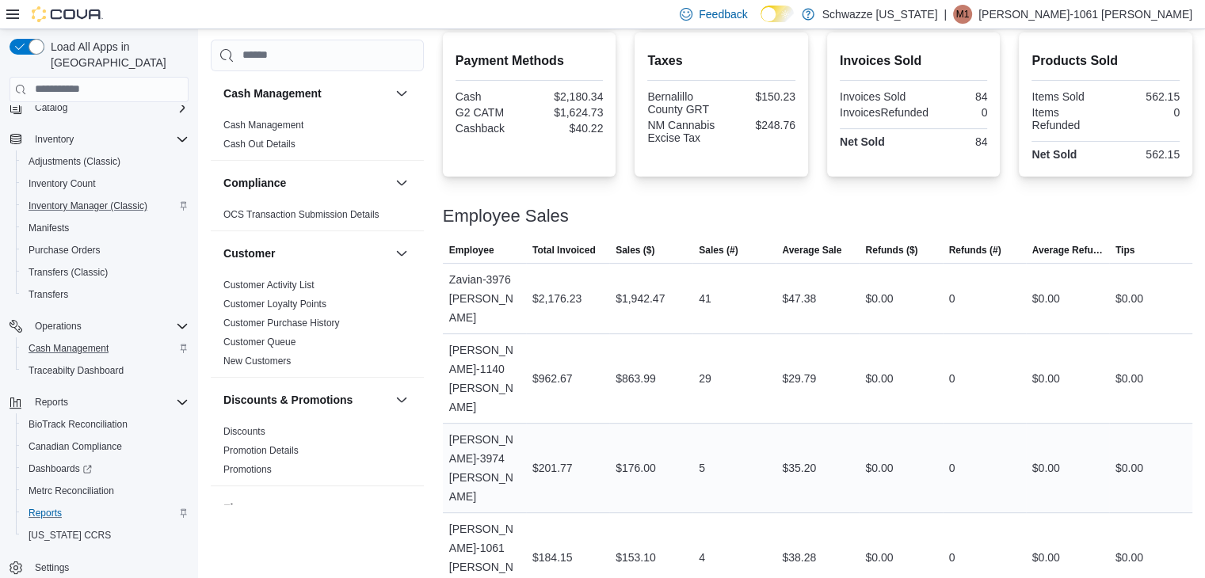
drag, startPoint x: 1208, startPoint y: 493, endPoint x: 885, endPoint y: 413, distance: 333.1
click at [885, 423] on td "Refunds ($) $0.00" at bounding box center [900, 468] width 83 height 90
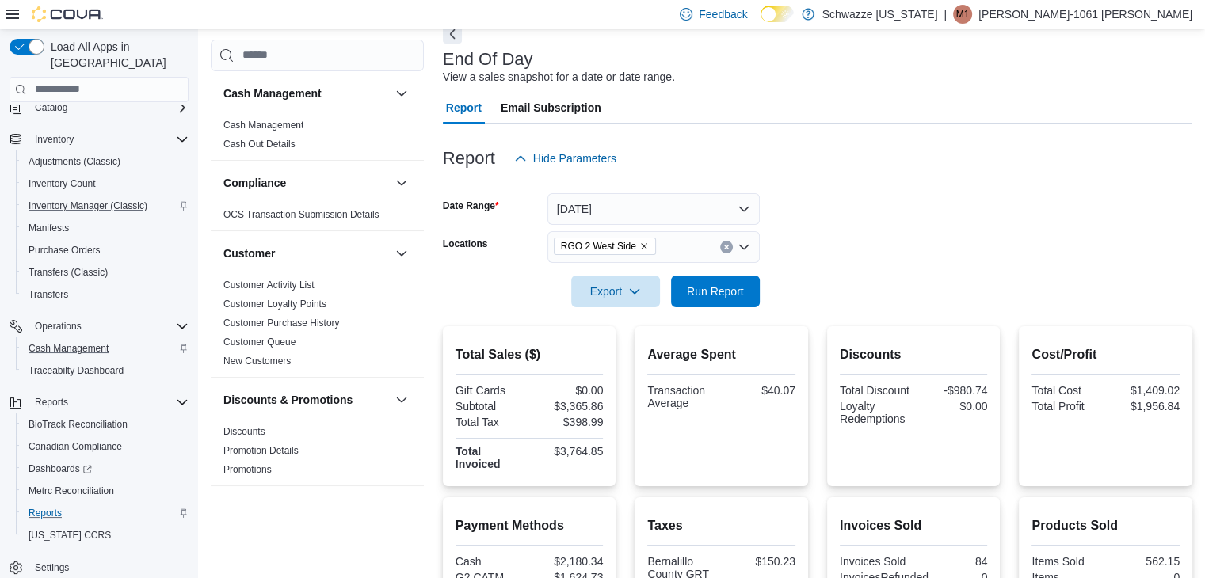
scroll to position [79, 0]
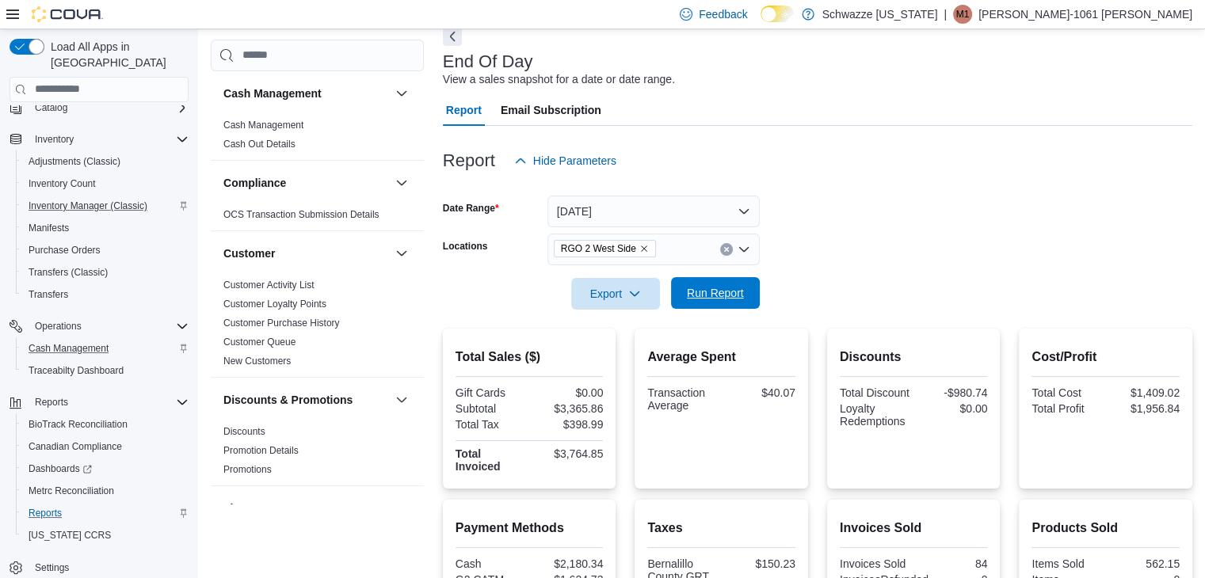
click at [732, 293] on span "Run Report" at bounding box center [715, 293] width 57 height 16
click at [781, 273] on div at bounding box center [817, 271] width 749 height 13
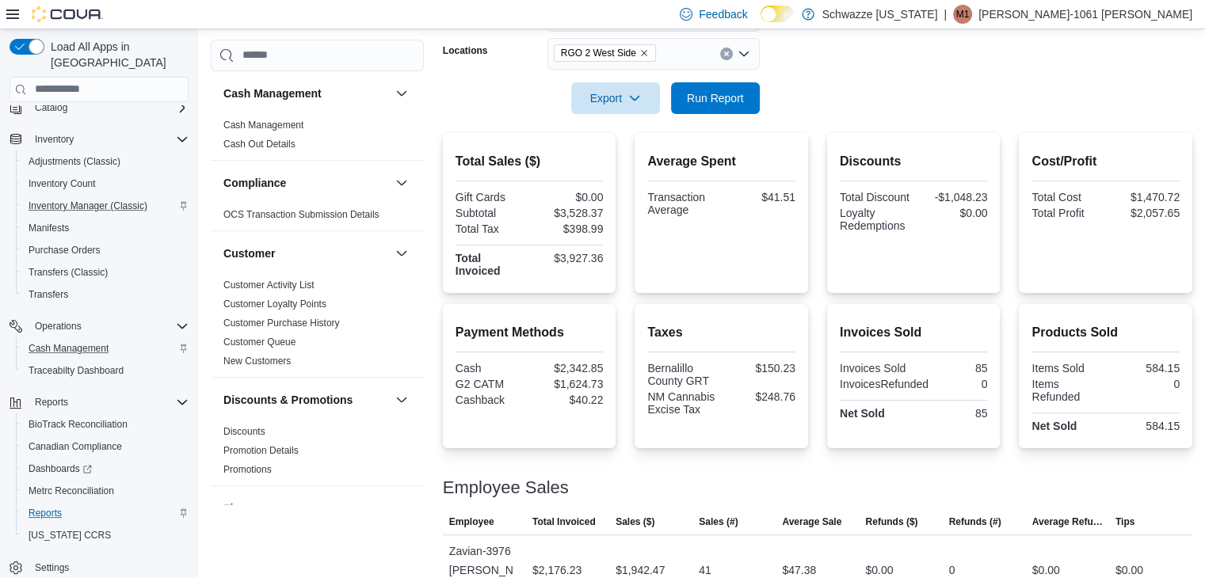
scroll to position [333, 0]
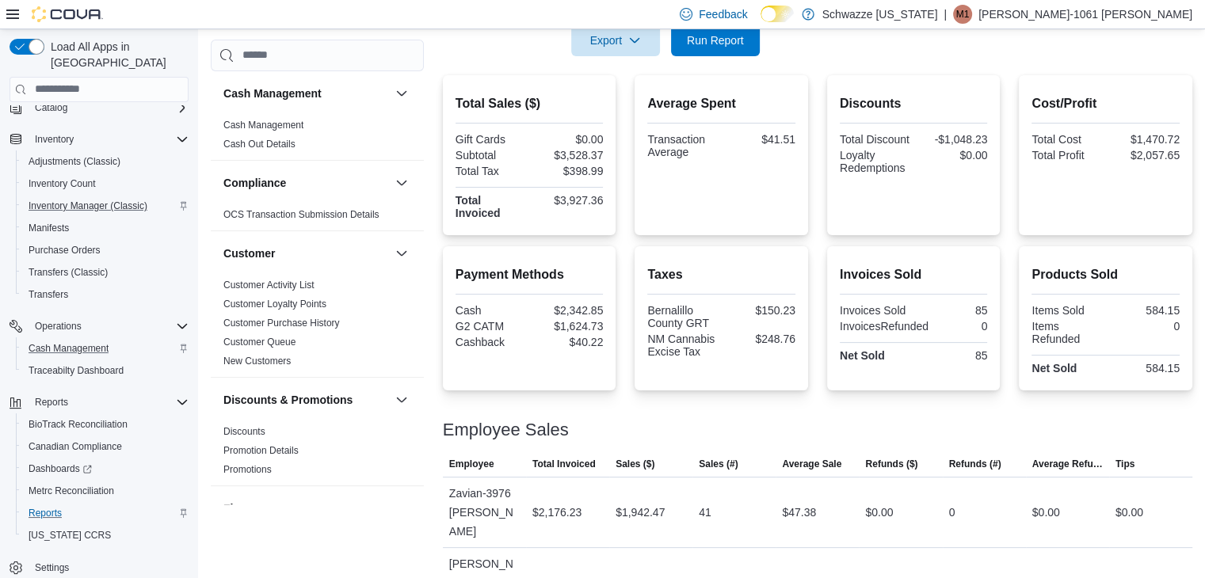
click at [825, 239] on div "Total Sales ($) Gift Cards $0.00 Subtotal $3,528.37 Total Tax $398.99 Total Inv…" at bounding box center [817, 525] width 749 height 901
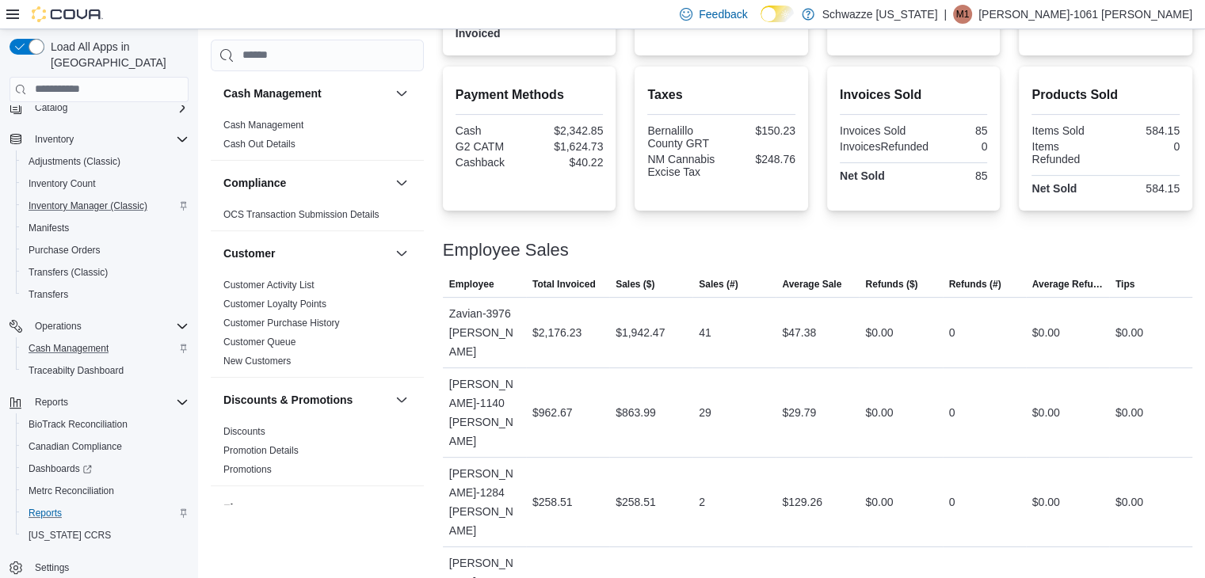
scroll to position [552, 0]
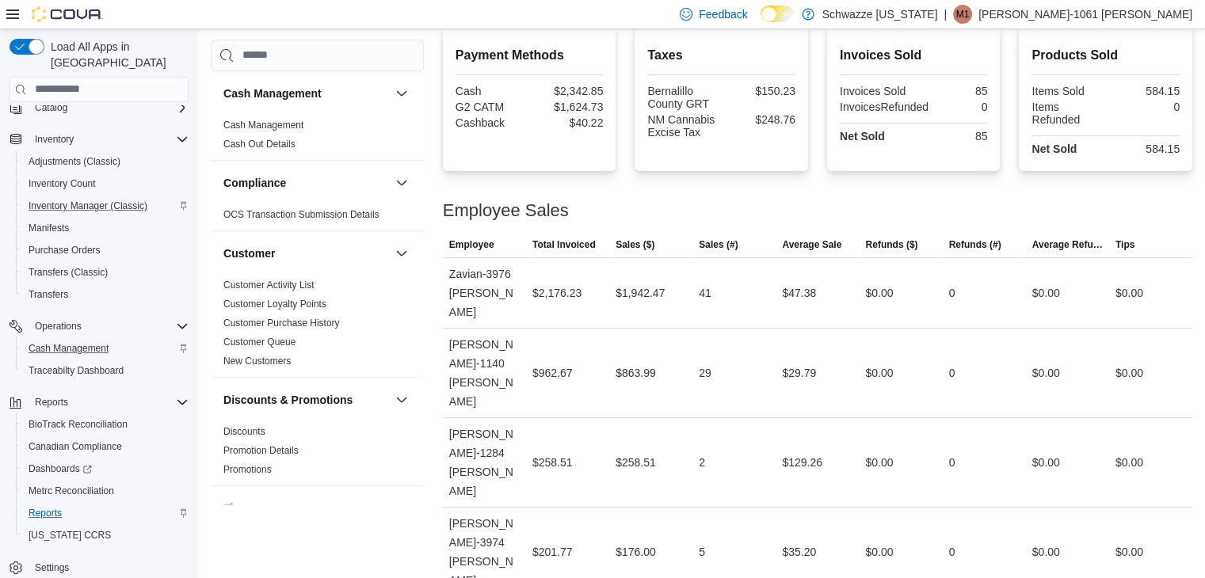
click at [855, 215] on div "Employee Sales" at bounding box center [817, 210] width 749 height 19
